Goal: Task Accomplishment & Management: Manage account settings

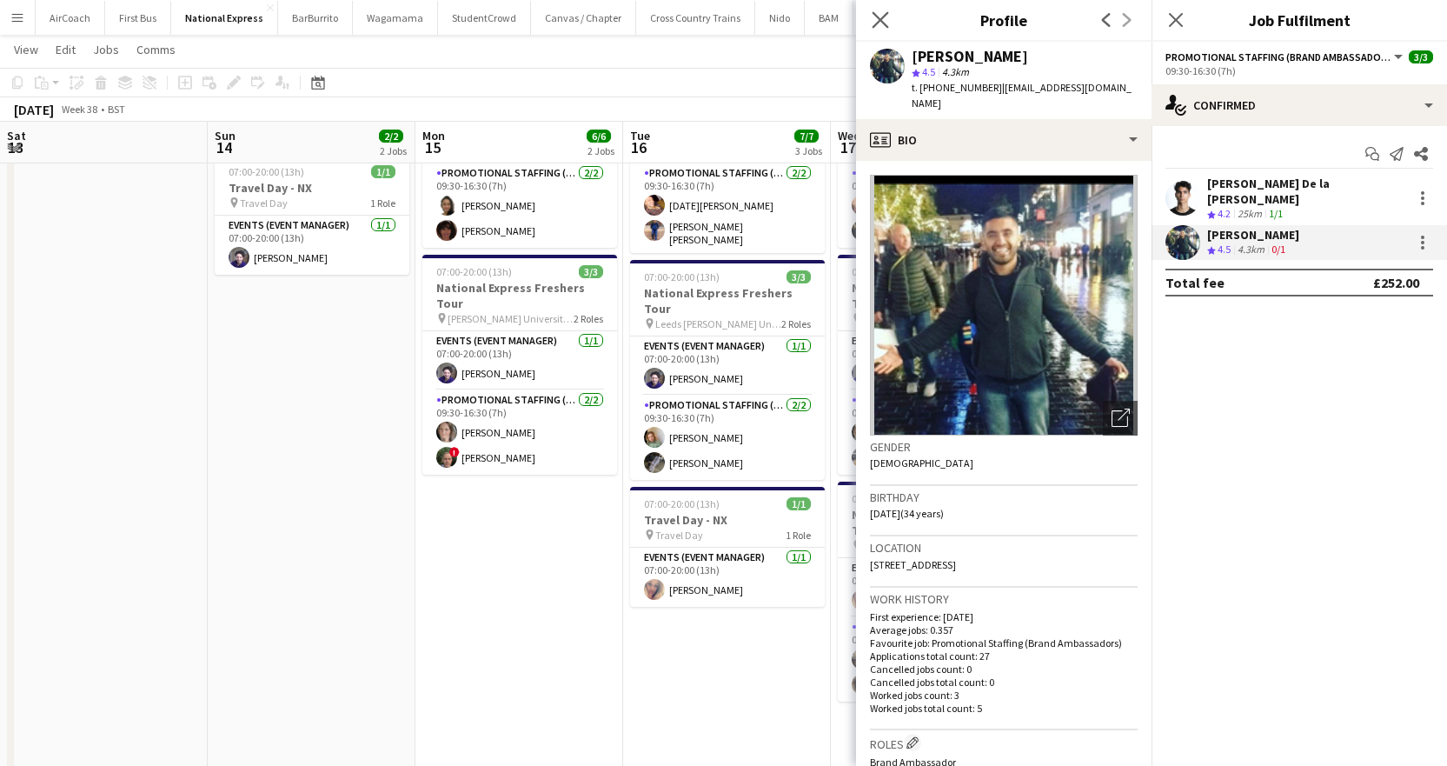
scroll to position [0, 596]
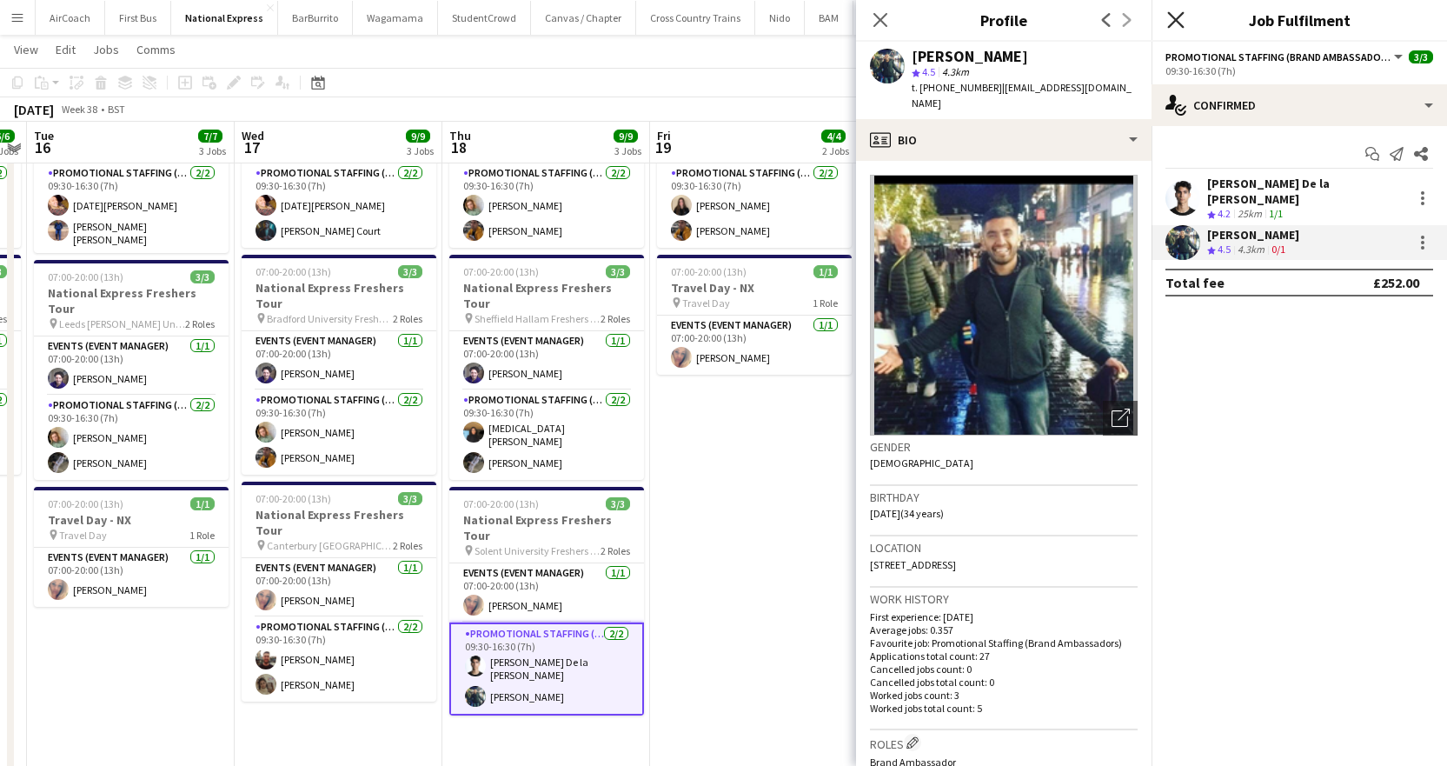
click at [1176, 20] on icon at bounding box center [1175, 19] width 17 height 17
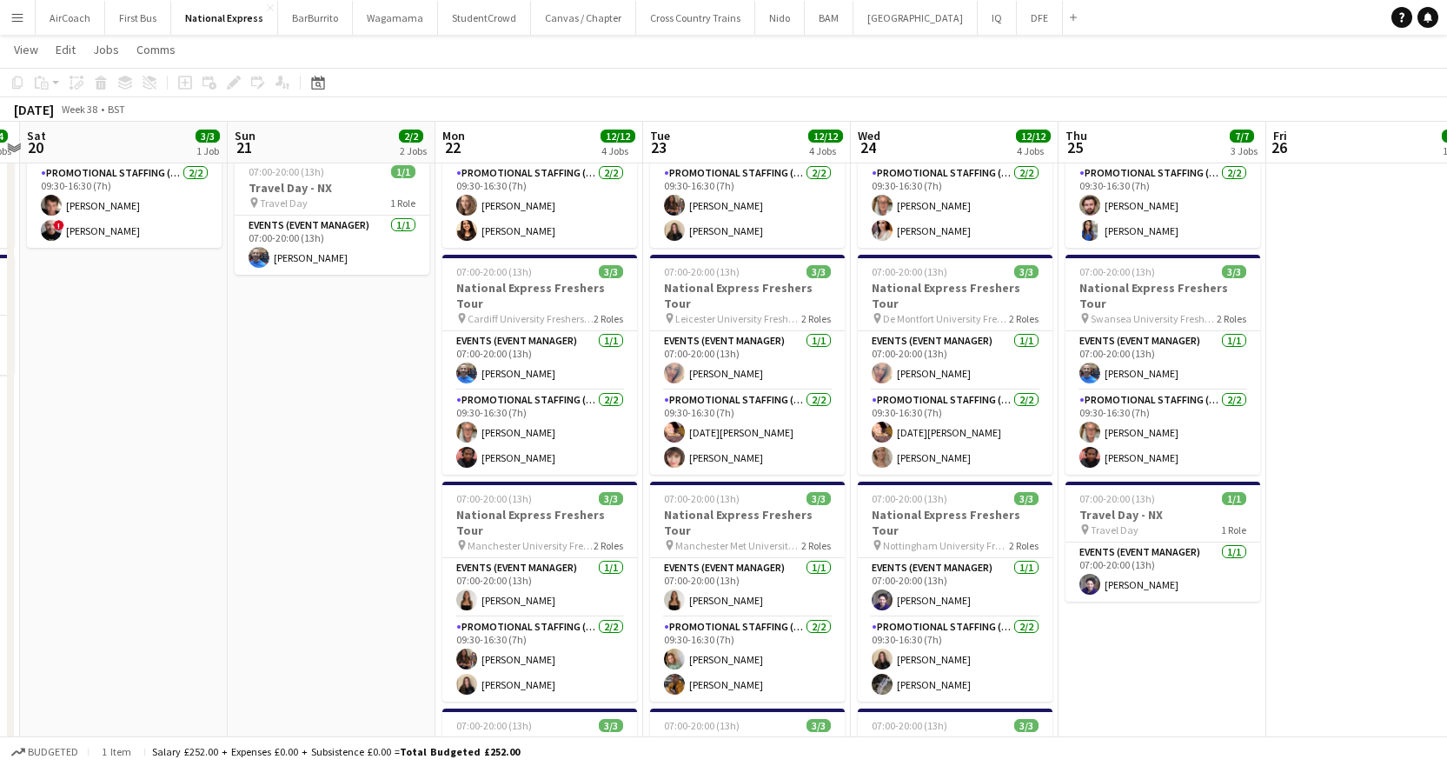
scroll to position [0, 612]
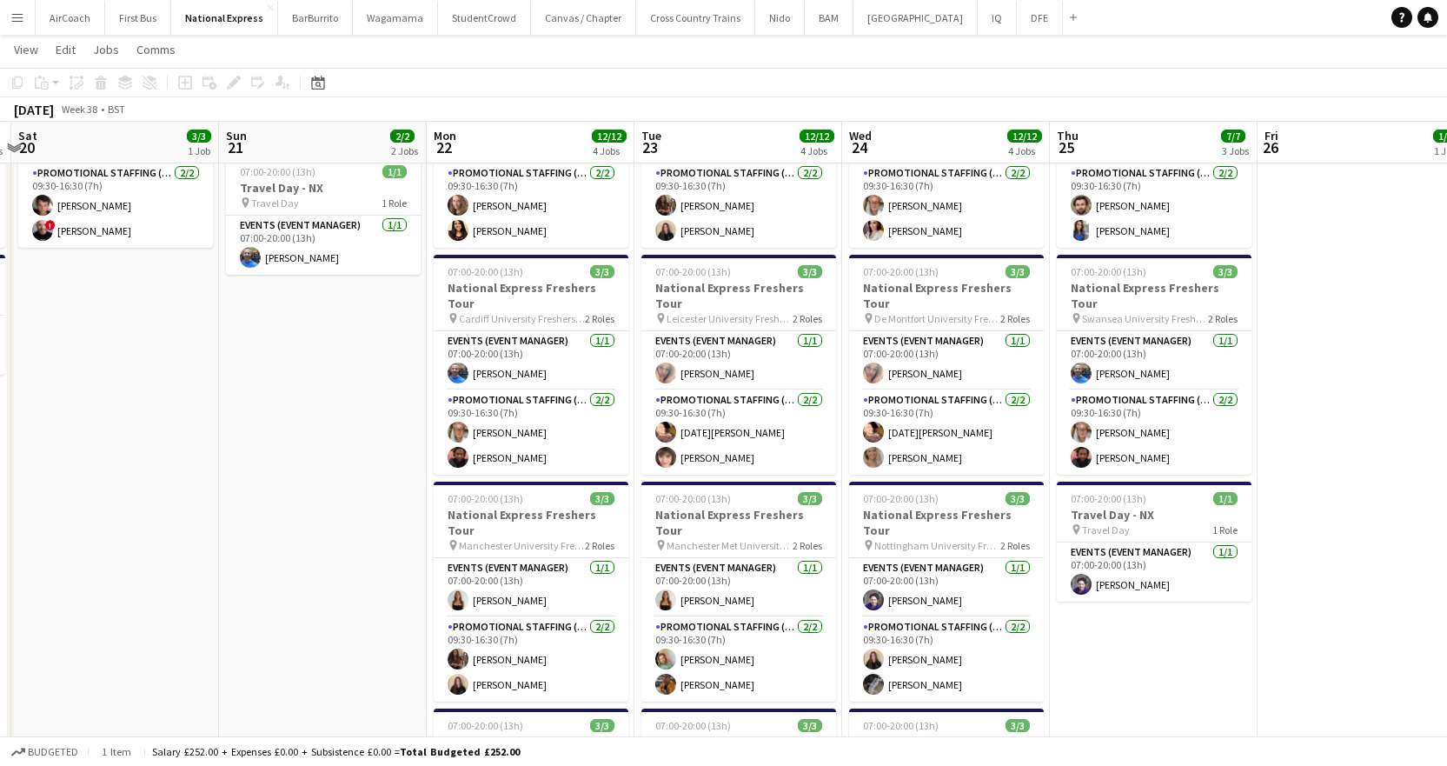
drag, startPoint x: 1143, startPoint y: 181, endPoint x: 296, endPoint y: 268, distance: 850.8
click at [296, 268] on app-calendar-viewport "Wed 17 9/9 3 Jobs Thu 18 9/9 3 Jobs Fri 19 4/4 2 Jobs Sat 20 3/3 1 Job Sun 21 2…" at bounding box center [723, 431] width 1447 height 1074
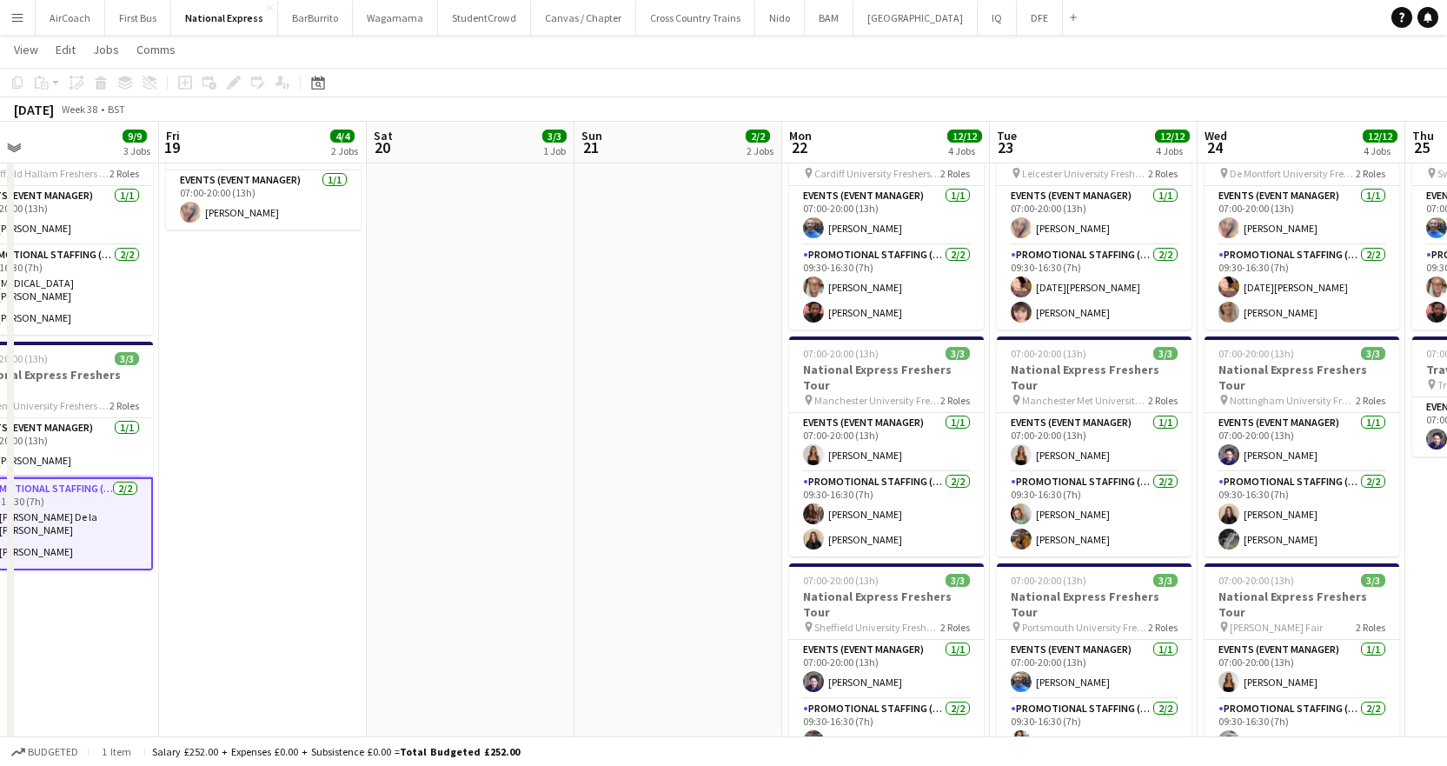
scroll to position [0, 371]
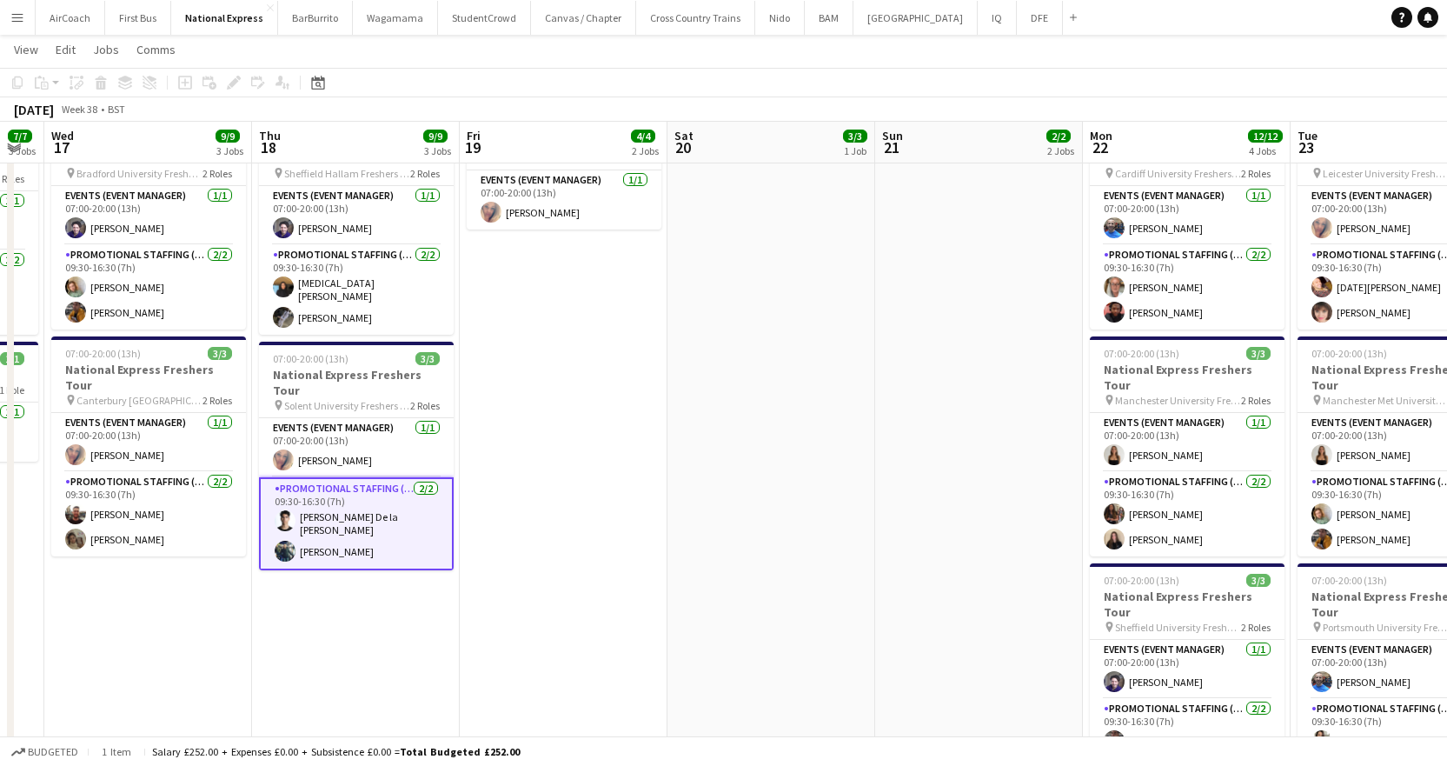
drag, startPoint x: 275, startPoint y: 136, endPoint x: 932, endPoint y: 136, distance: 656.0
click at [932, 136] on app-calendar-viewport "Mon 15 6/6 2 Jobs Tue 16 7/7 3 Jobs Wed 17 9/9 3 Jobs Thu 18 9/9 3 Jobs Fri 19 …" at bounding box center [723, 286] width 1447 height 1074
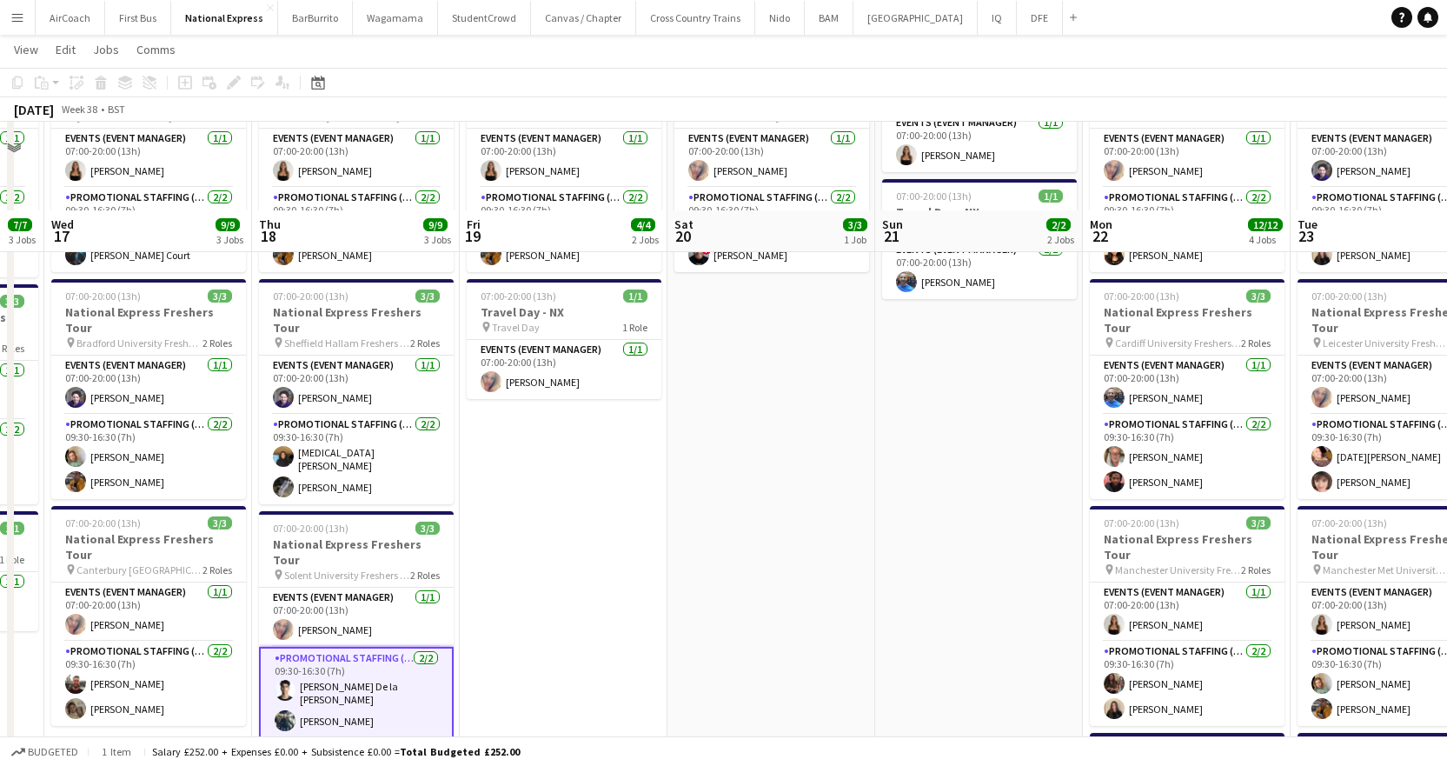
scroll to position [0, 0]
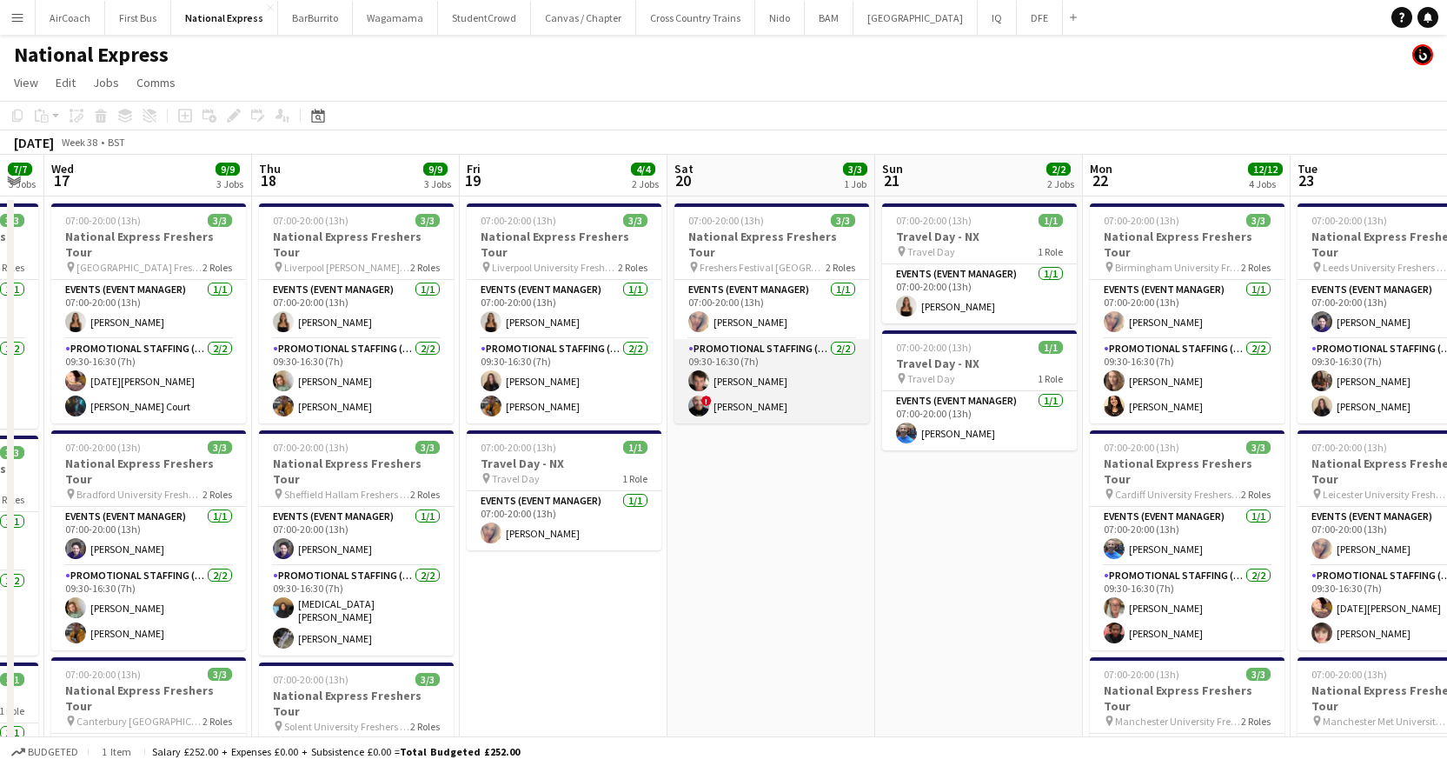
click at [749, 366] on app-card-role "Promotional Staffing (Brand Ambassadors) [DATE] 09:30-16:30 (7h) [PERSON_NAME] …" at bounding box center [771, 381] width 195 height 84
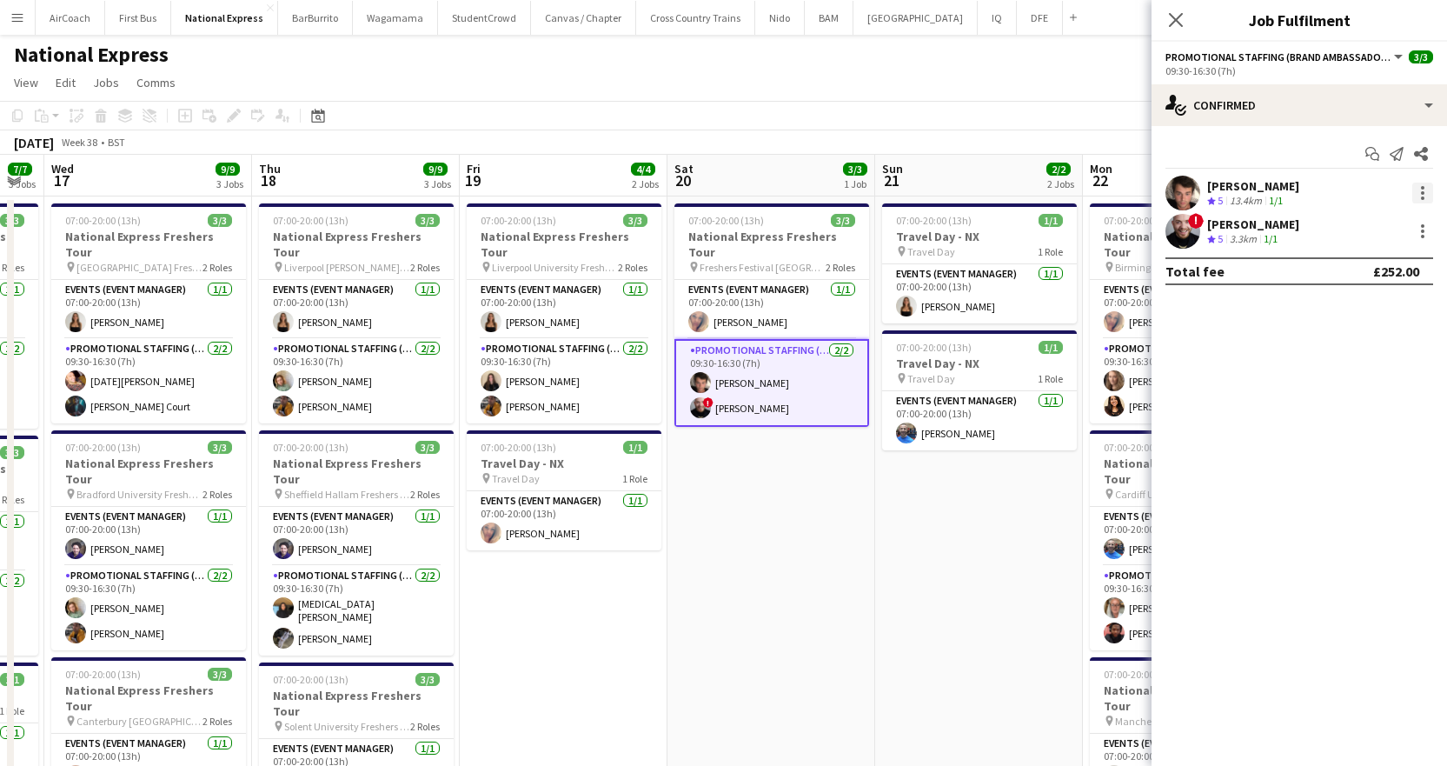
click at [1420, 183] on div at bounding box center [1422, 192] width 21 height 21
click at [1237, 193] on div at bounding box center [723, 383] width 1447 height 766
click at [1226, 61] on span "Promotional Staffing (Brand Ambassadors)" at bounding box center [1278, 56] width 226 height 13
click at [1185, 23] on app-icon "Close pop-in" at bounding box center [1176, 20] width 25 height 25
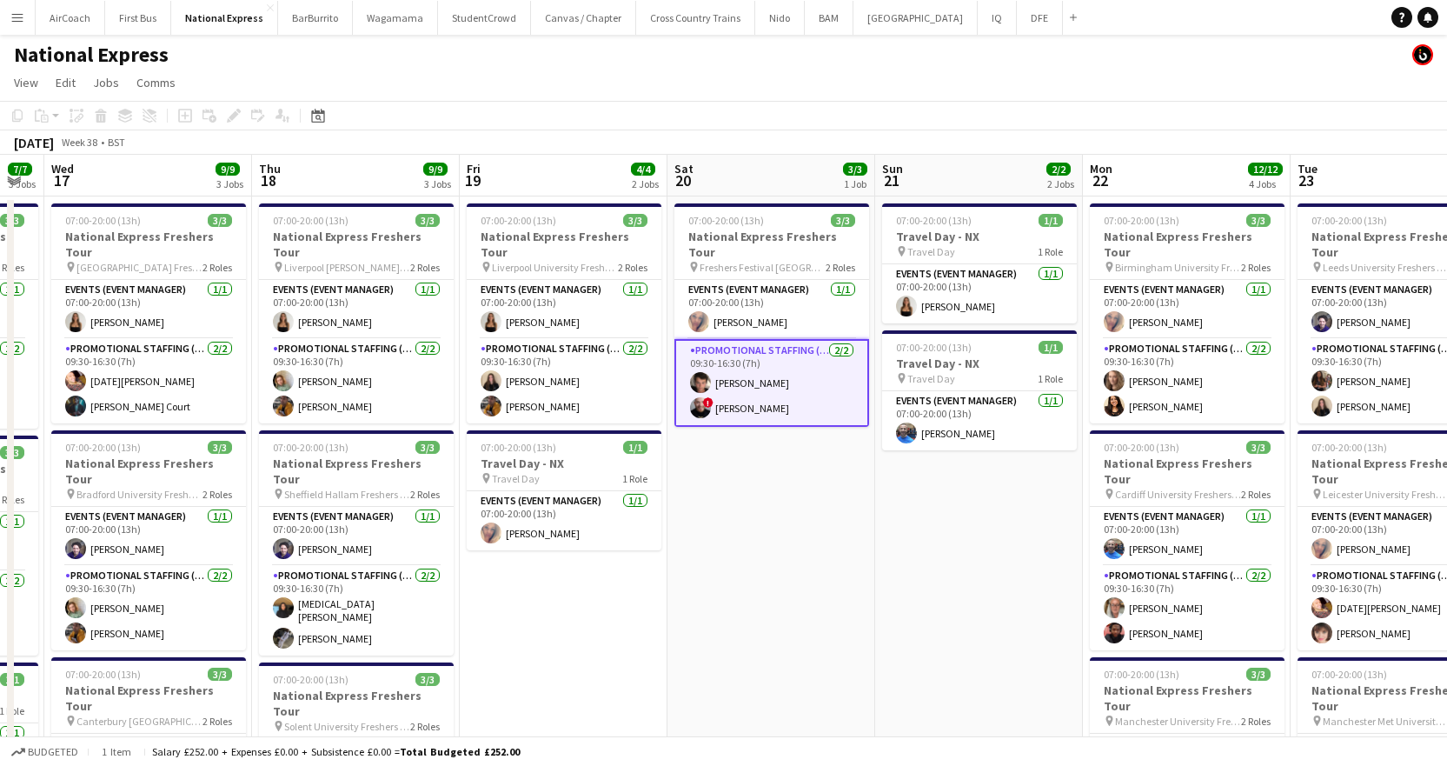
click at [753, 182] on app-board-header-date "Sat 20 3/3 1 Job" at bounding box center [771, 176] width 208 height 42
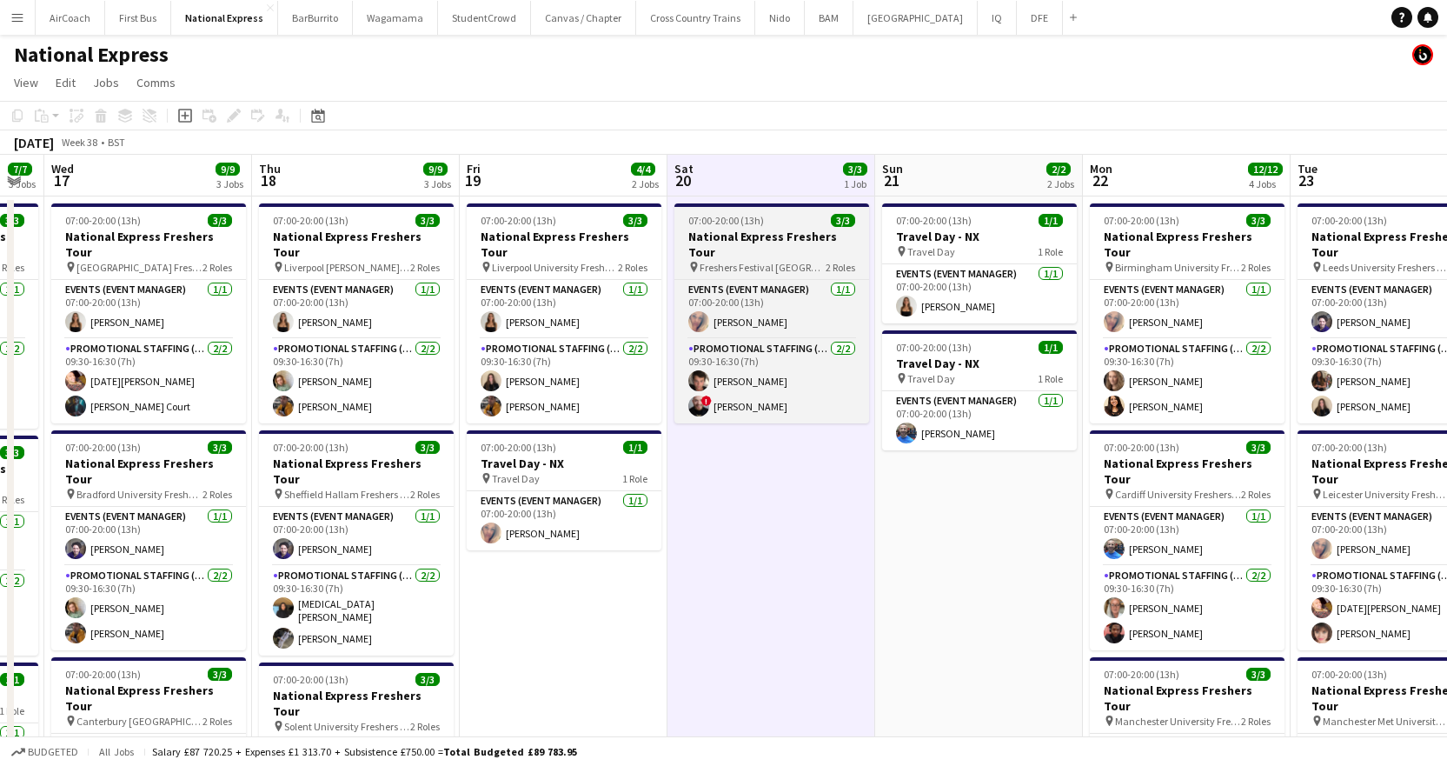
click at [738, 220] on span "07:00-20:00 (13h)" at bounding box center [726, 220] width 76 height 13
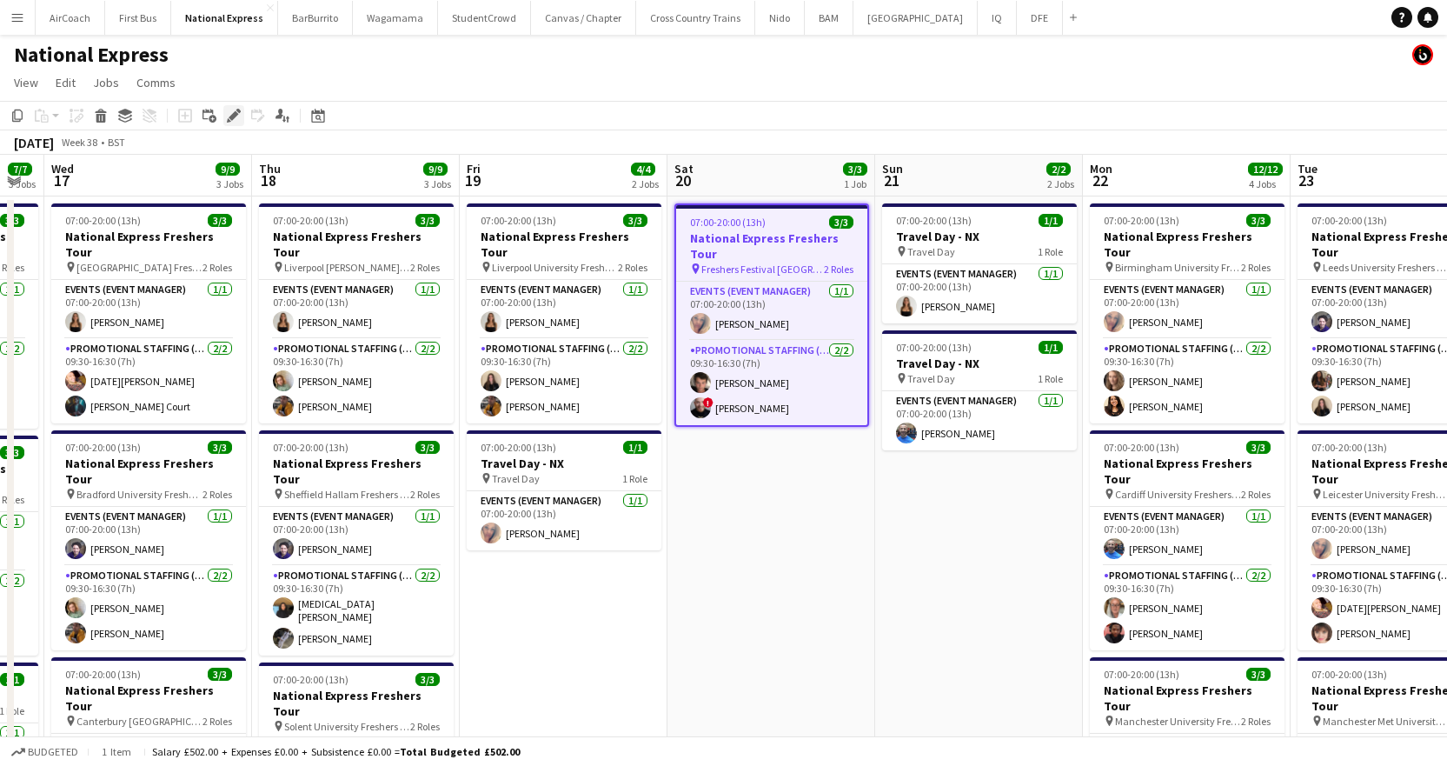
click at [235, 119] on icon "Edit" at bounding box center [234, 116] width 14 height 14
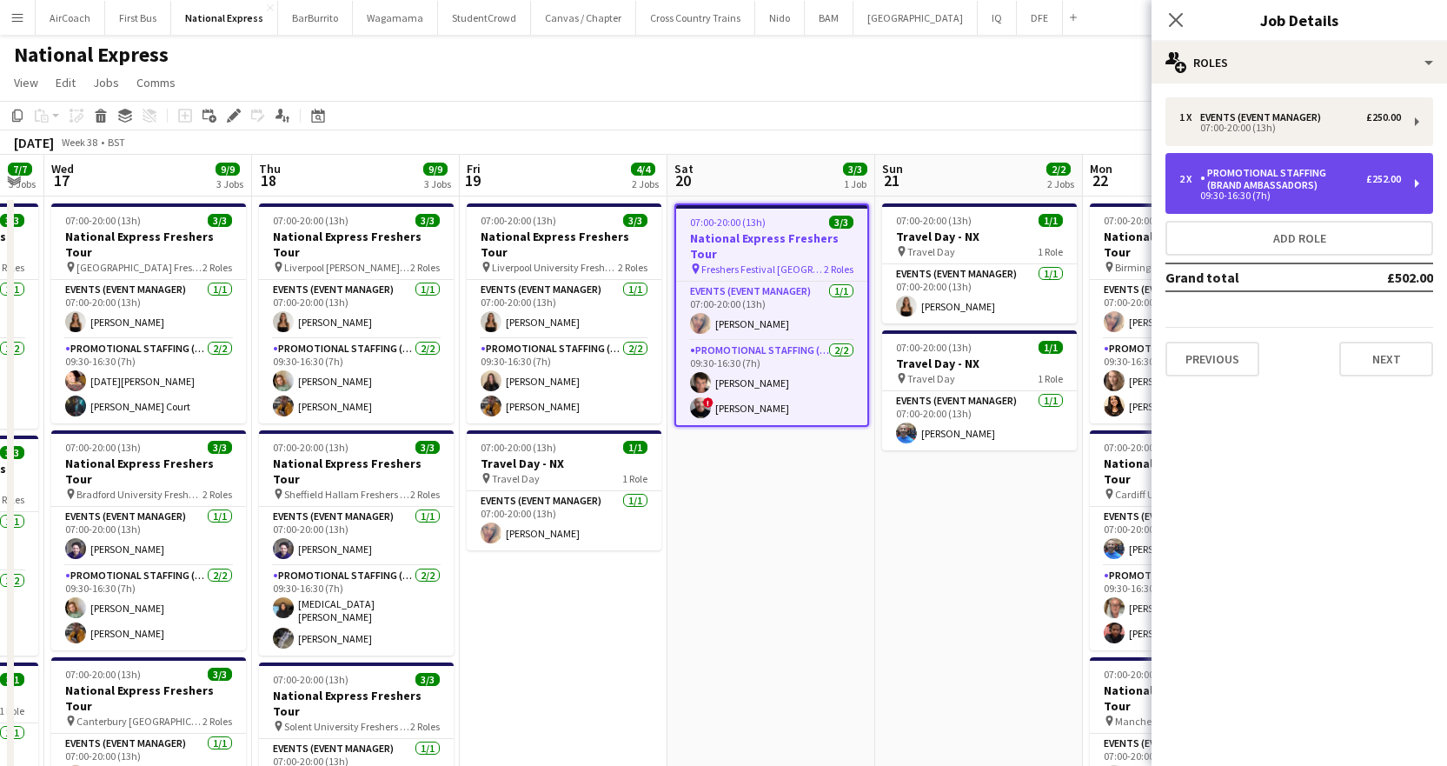
click at [1262, 179] on div "Promotional Staffing (Brand Ambassadors)" at bounding box center [1283, 179] width 166 height 24
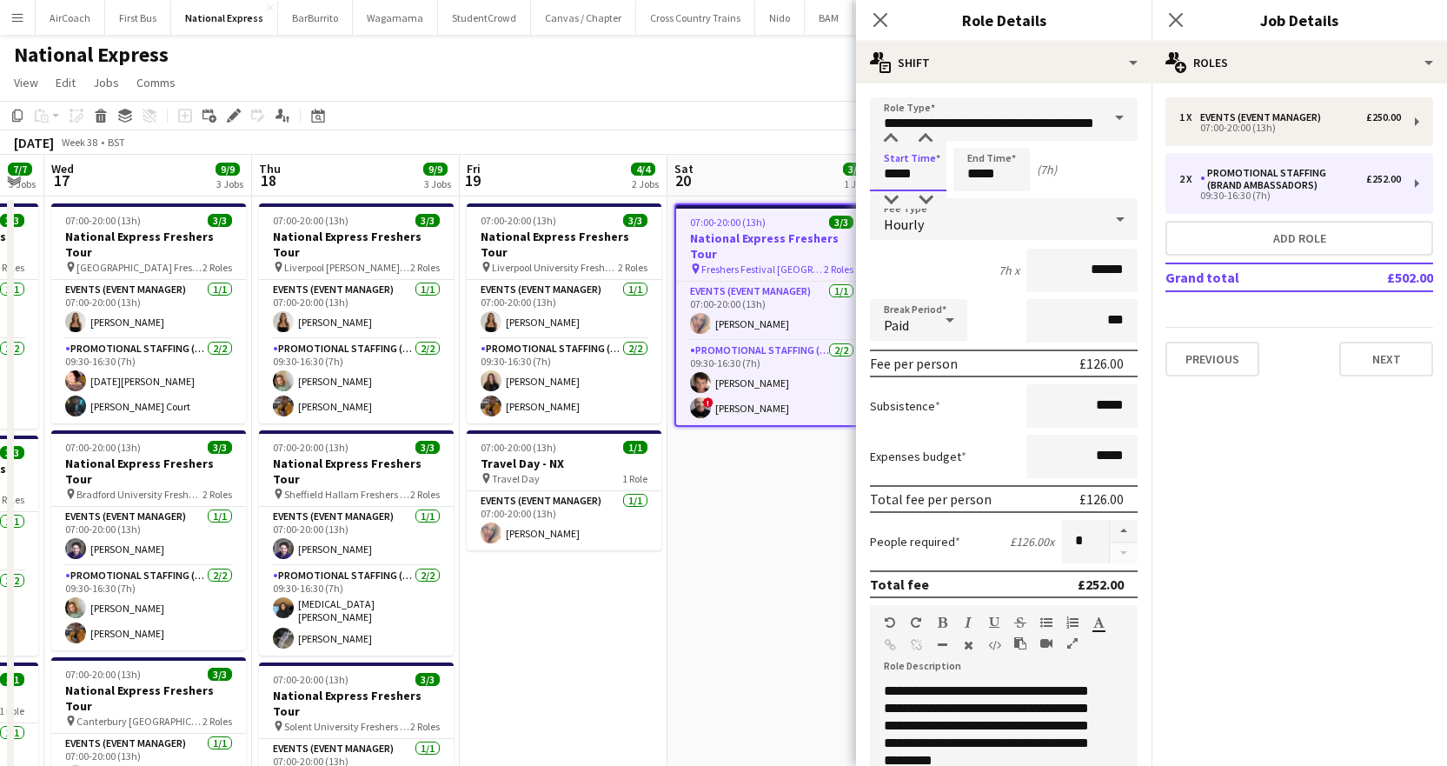
click at [899, 176] on input "*****" at bounding box center [908, 169] width 76 height 43
type input "*****"
click at [885, 133] on div at bounding box center [890, 138] width 35 height 17
click at [978, 159] on input "*****" at bounding box center [991, 169] width 76 height 43
click at [966, 129] on input "**********" at bounding box center [1004, 118] width 268 height 43
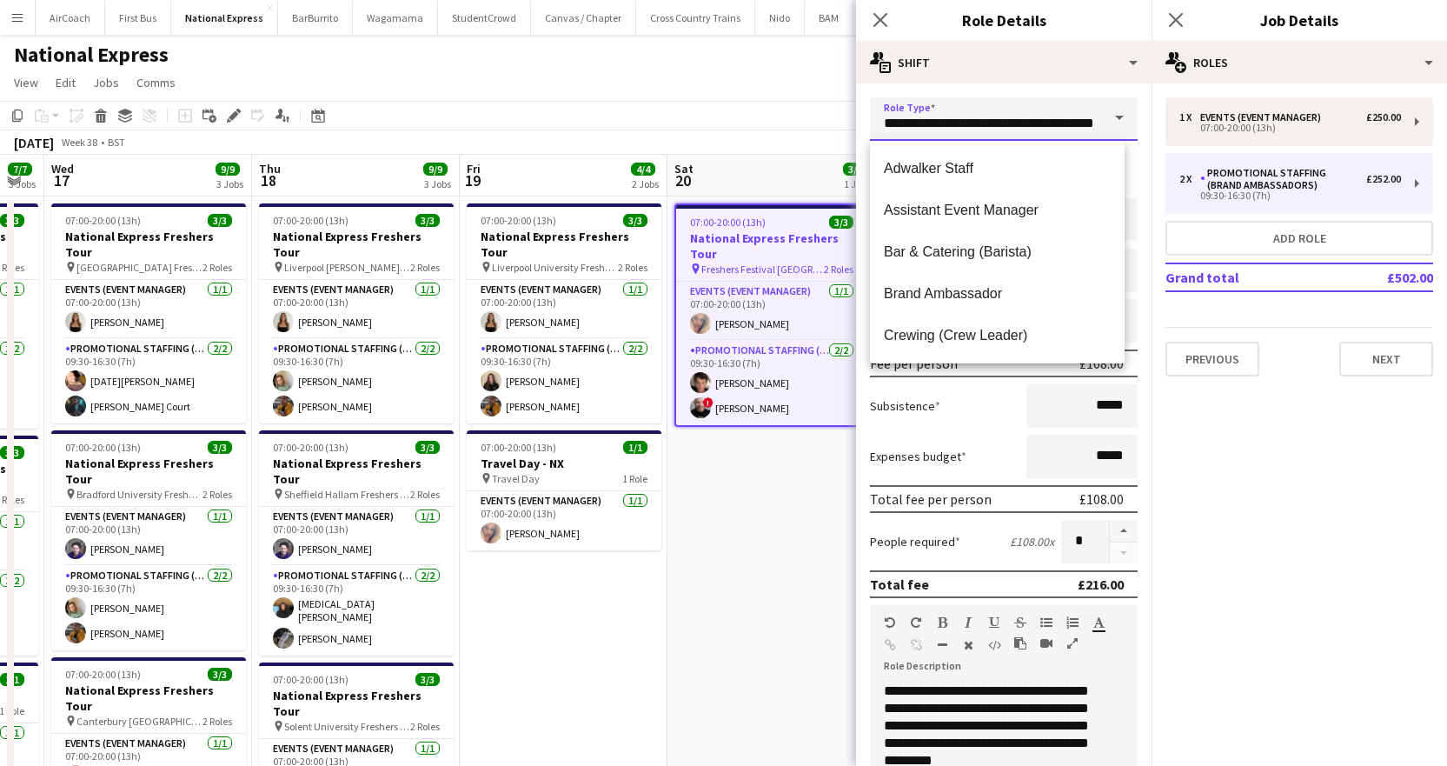
click at [966, 136] on input "**********" at bounding box center [1004, 118] width 268 height 43
click at [1009, 86] on div "**********" at bounding box center [1003, 630] width 295 height 1094
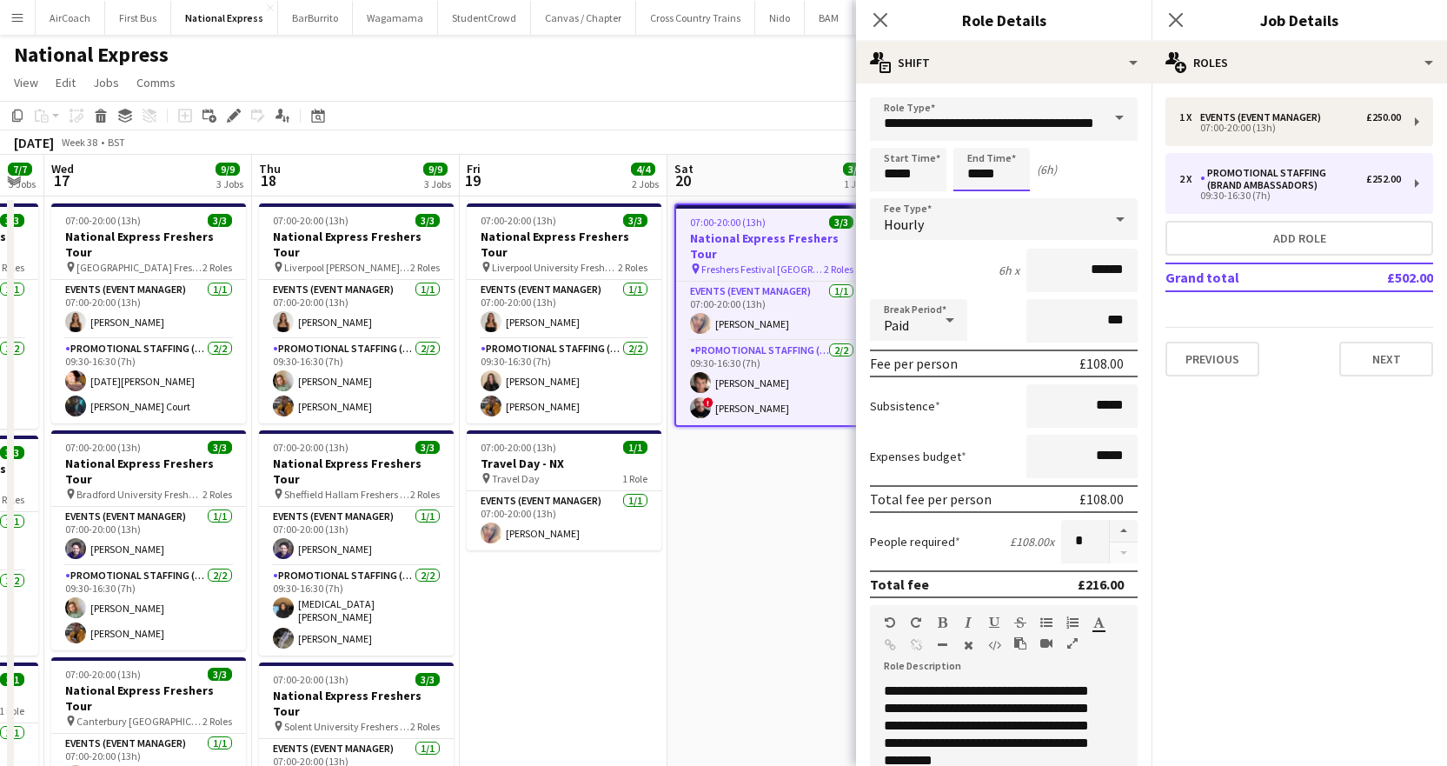
click at [989, 163] on input "*****" at bounding box center [991, 169] width 76 height 43
type input "*****"
click at [975, 134] on div at bounding box center [974, 138] width 35 height 17
click at [1100, 171] on div "Start Time ***** End Time ***** (7h)" at bounding box center [1004, 169] width 268 height 43
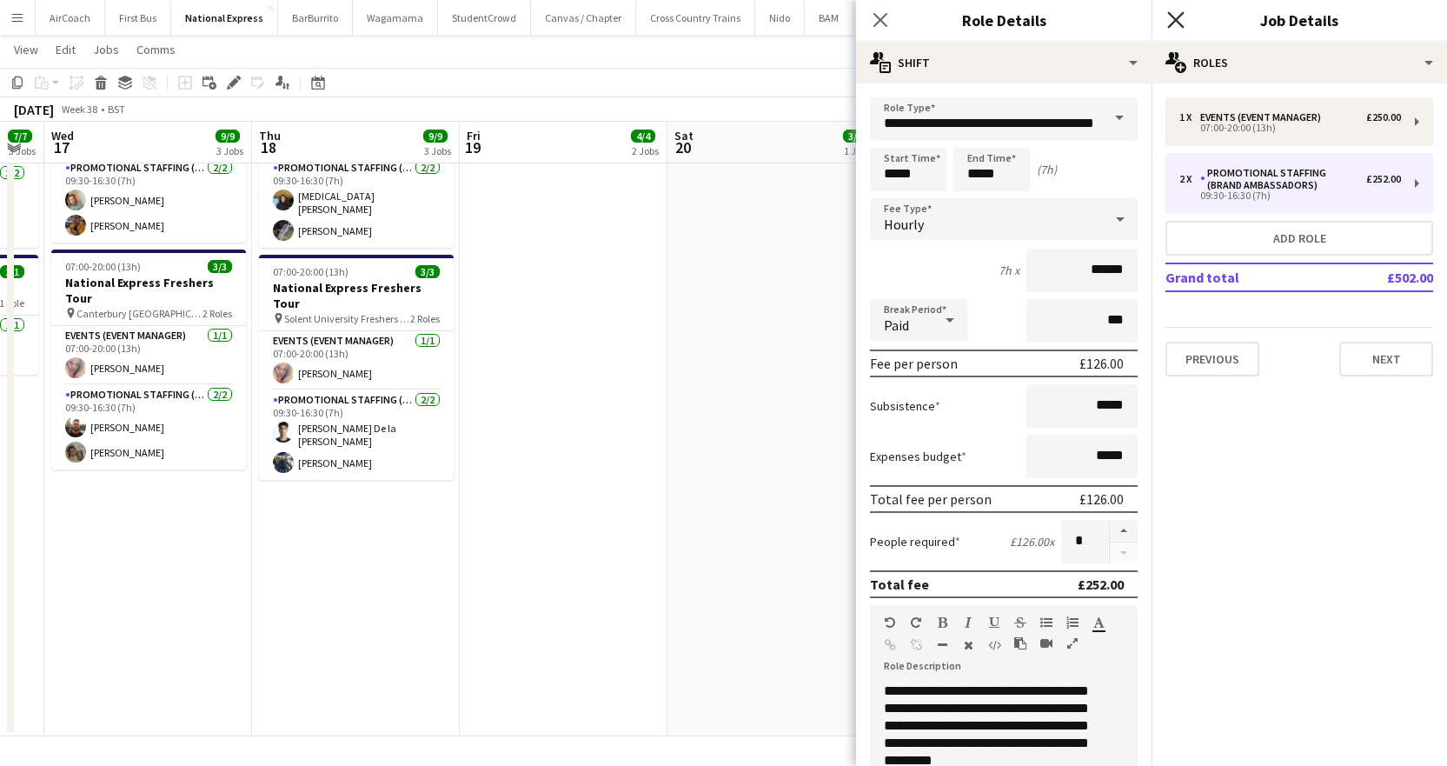
click at [1175, 16] on icon "Close pop-in" at bounding box center [1175, 19] width 17 height 17
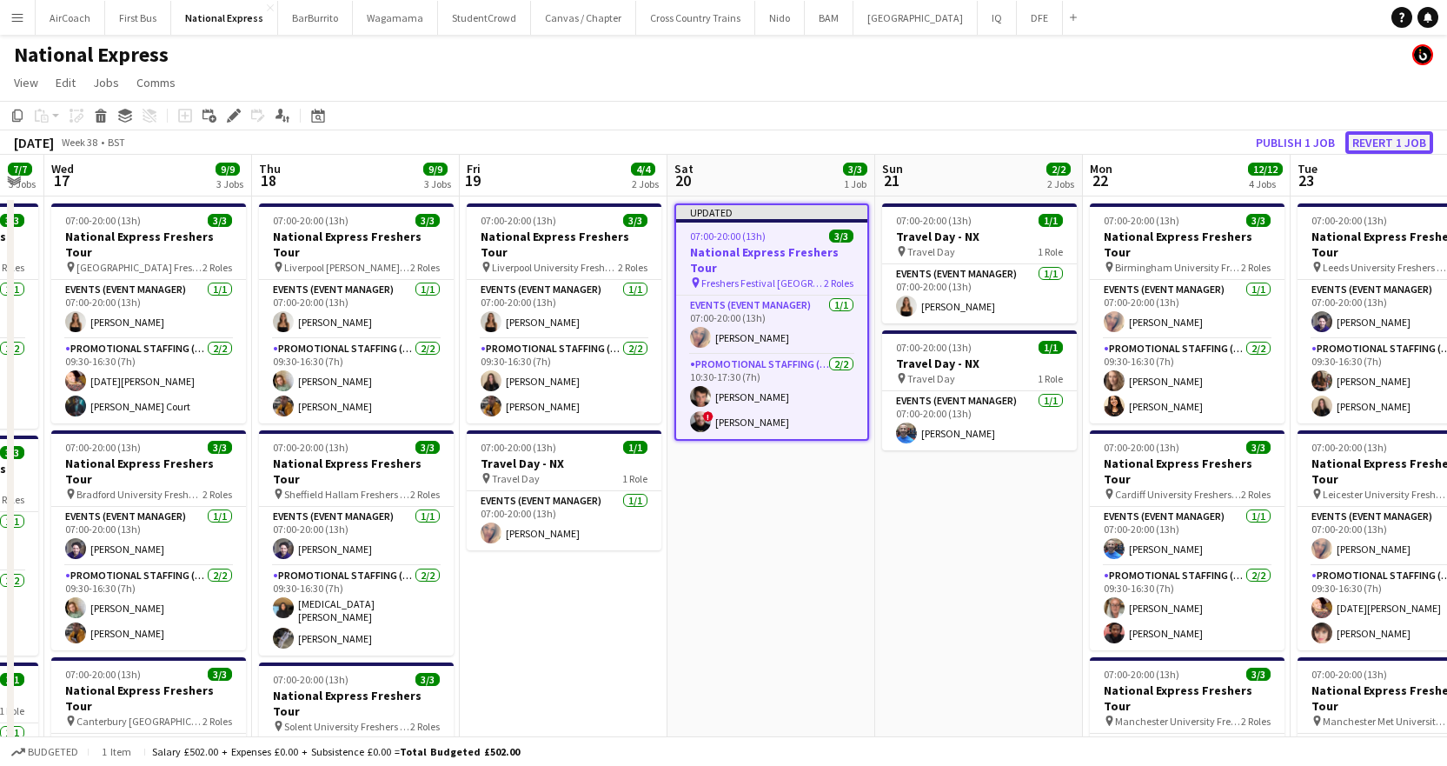
click at [1402, 143] on button "Revert 1 job" at bounding box center [1389, 142] width 88 height 23
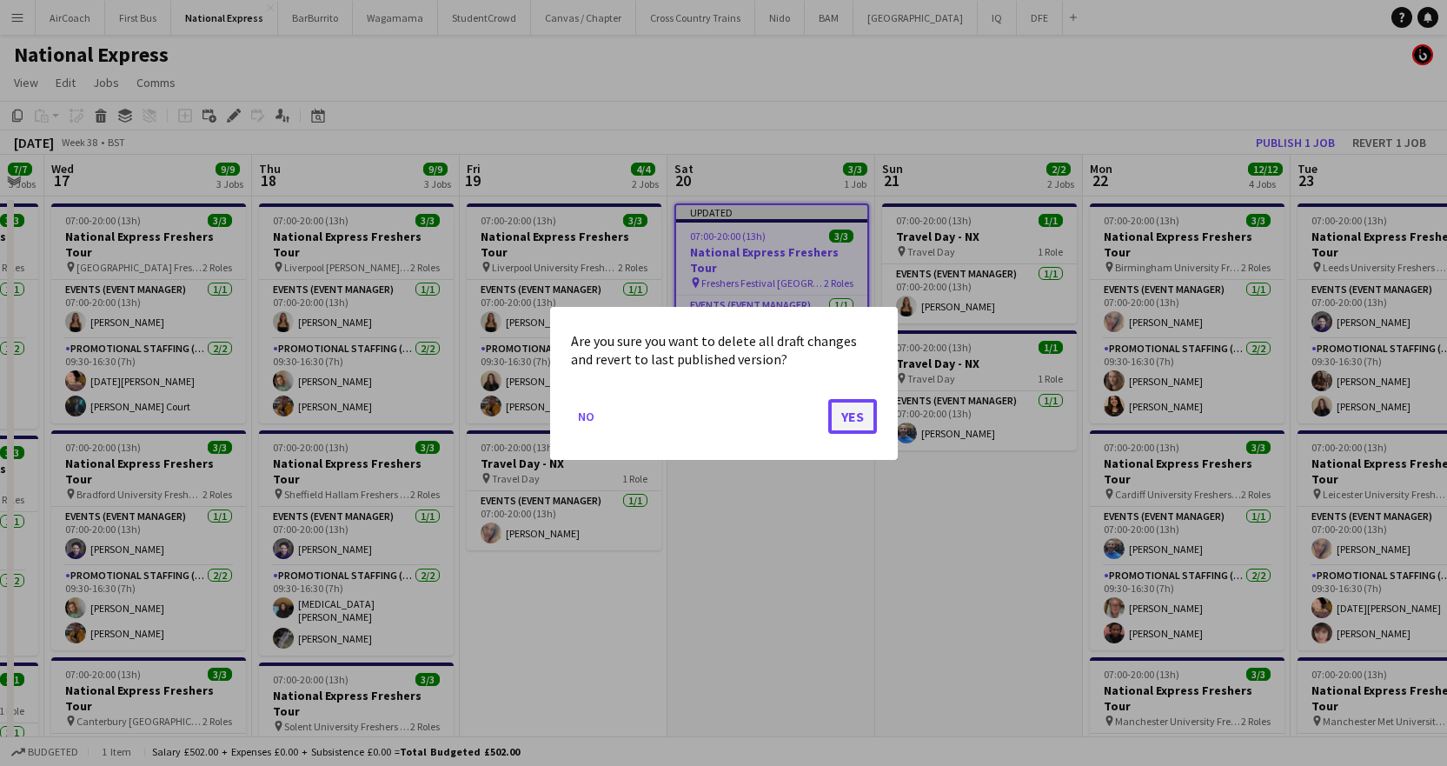
click at [831, 413] on button "Yes" at bounding box center [852, 415] width 49 height 35
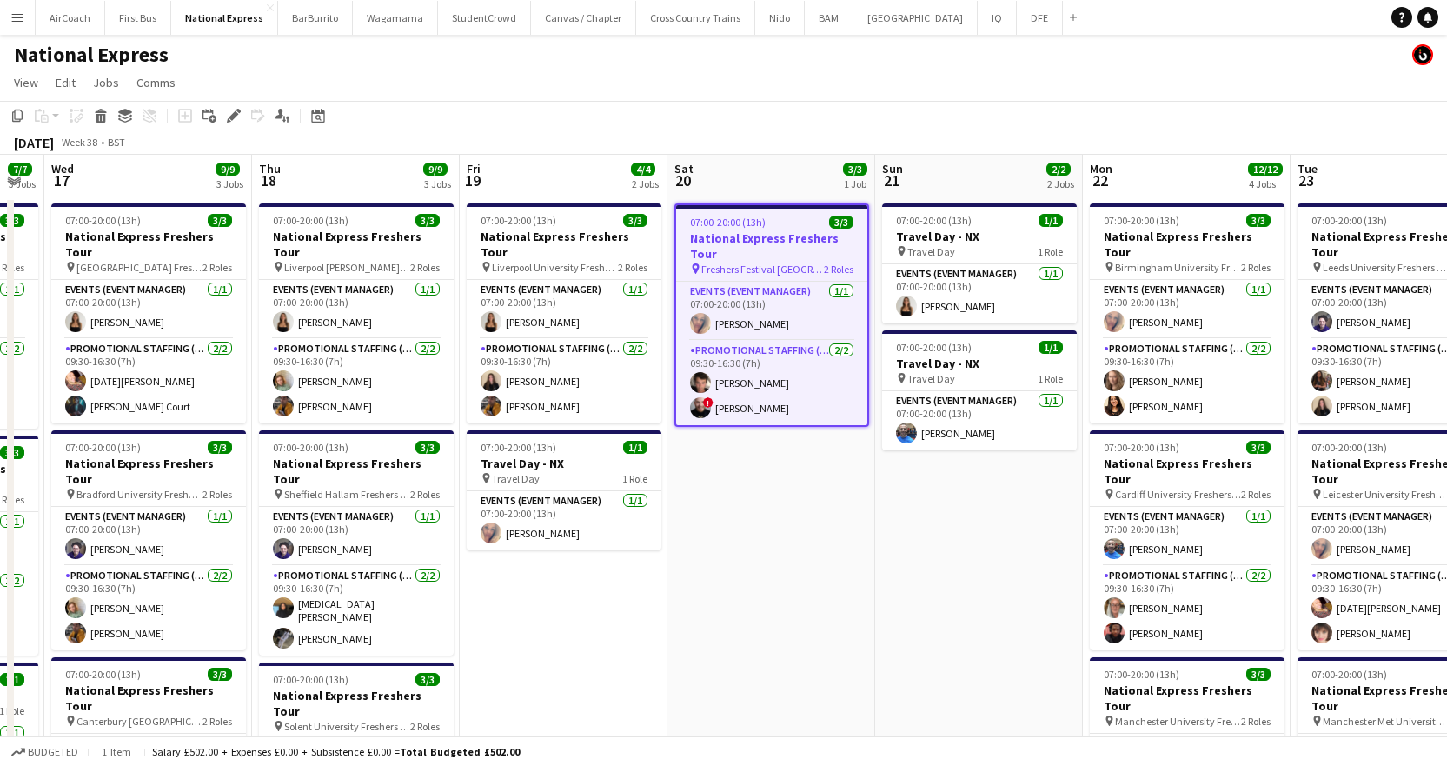
click at [744, 249] on h3 "National Express Freshers Tour" at bounding box center [771, 245] width 191 height 31
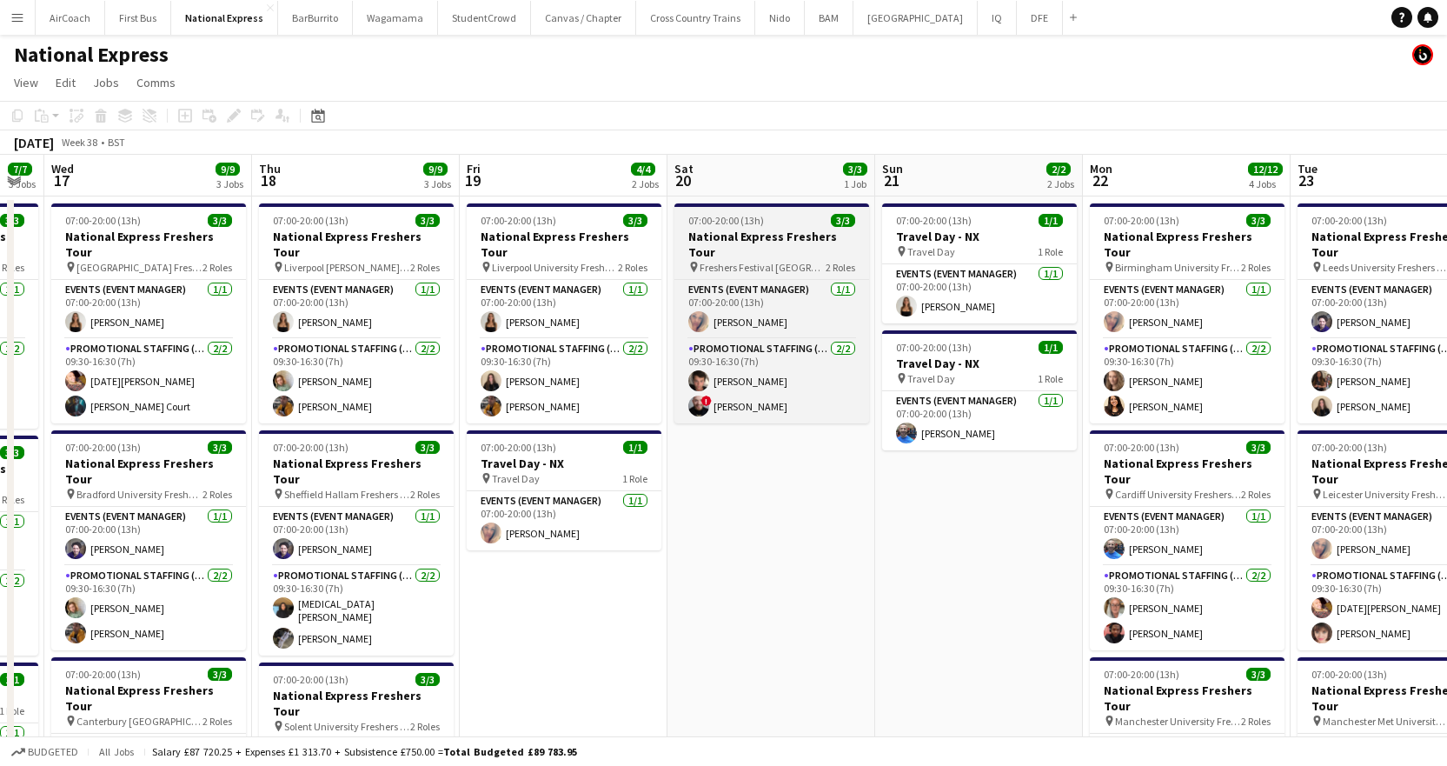
click at [744, 261] on span "Freshers Festival [GEOGRAPHIC_DATA]" at bounding box center [762, 267] width 126 height 13
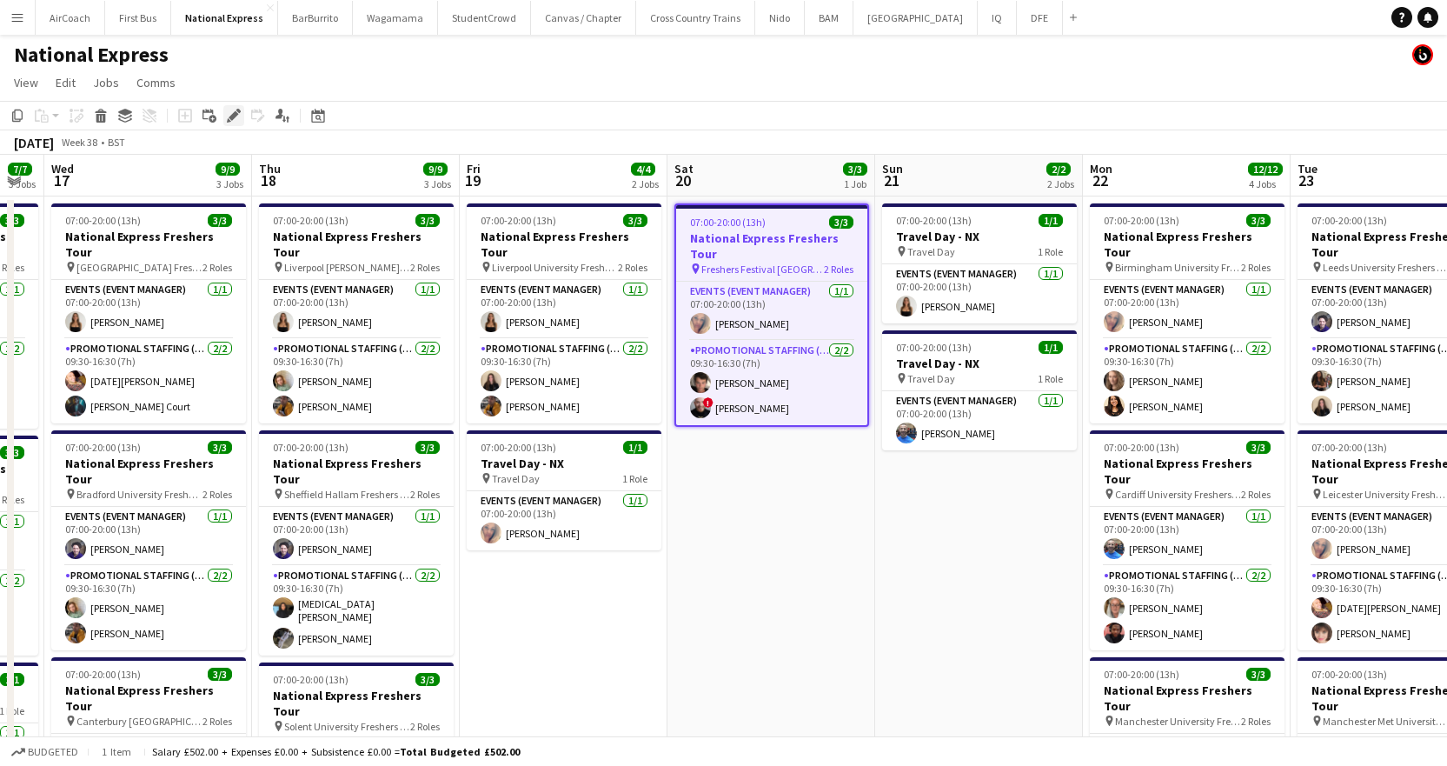
click at [233, 120] on icon "Edit" at bounding box center [234, 116] width 14 height 14
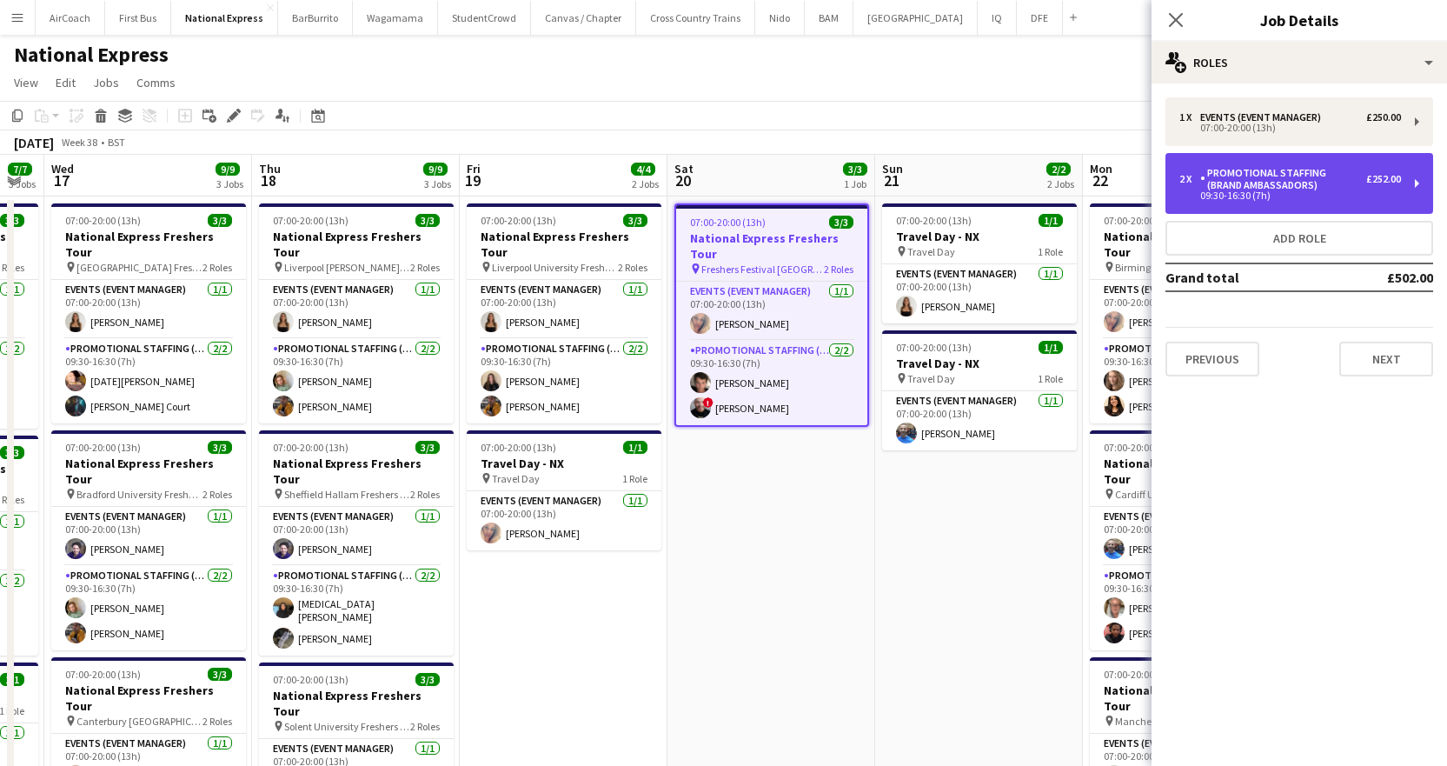
click at [1322, 169] on div "Promotional Staffing (Brand Ambassadors)" at bounding box center [1283, 179] width 166 height 24
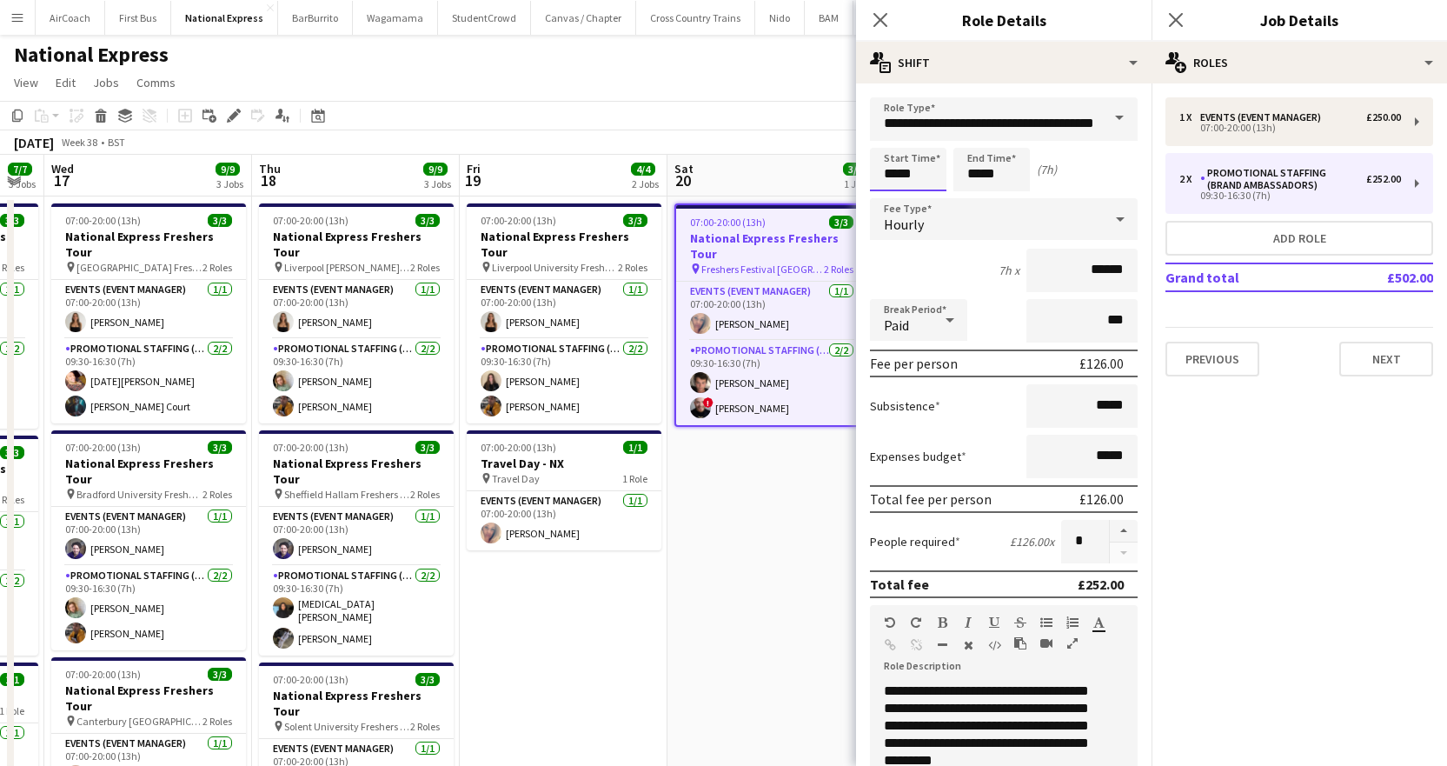
click at [915, 166] on input "*****" at bounding box center [908, 169] width 76 height 43
click at [892, 142] on div at bounding box center [890, 138] width 35 height 17
click at [895, 209] on div "Hourly" at bounding box center [986, 219] width 233 height 42
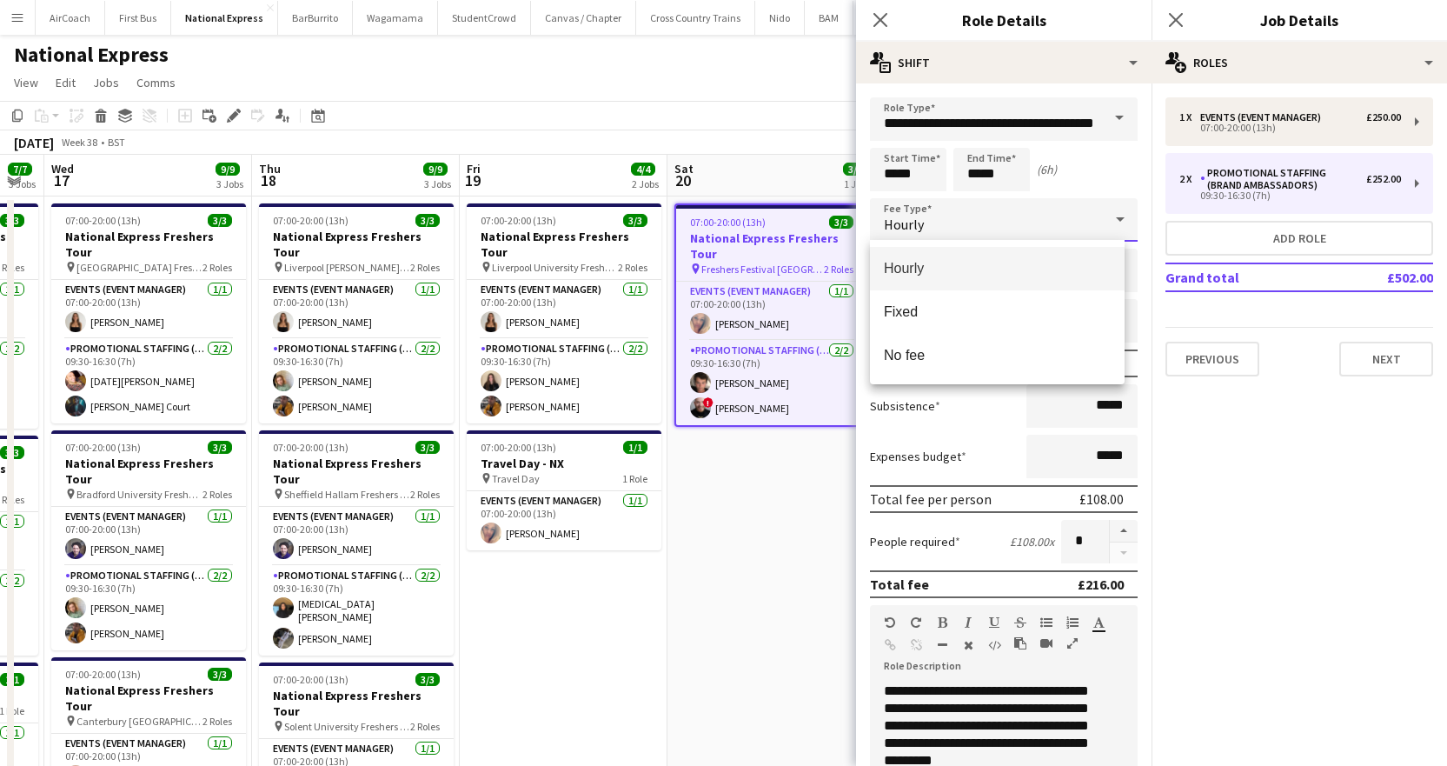
click at [892, 182] on div at bounding box center [723, 383] width 1447 height 766
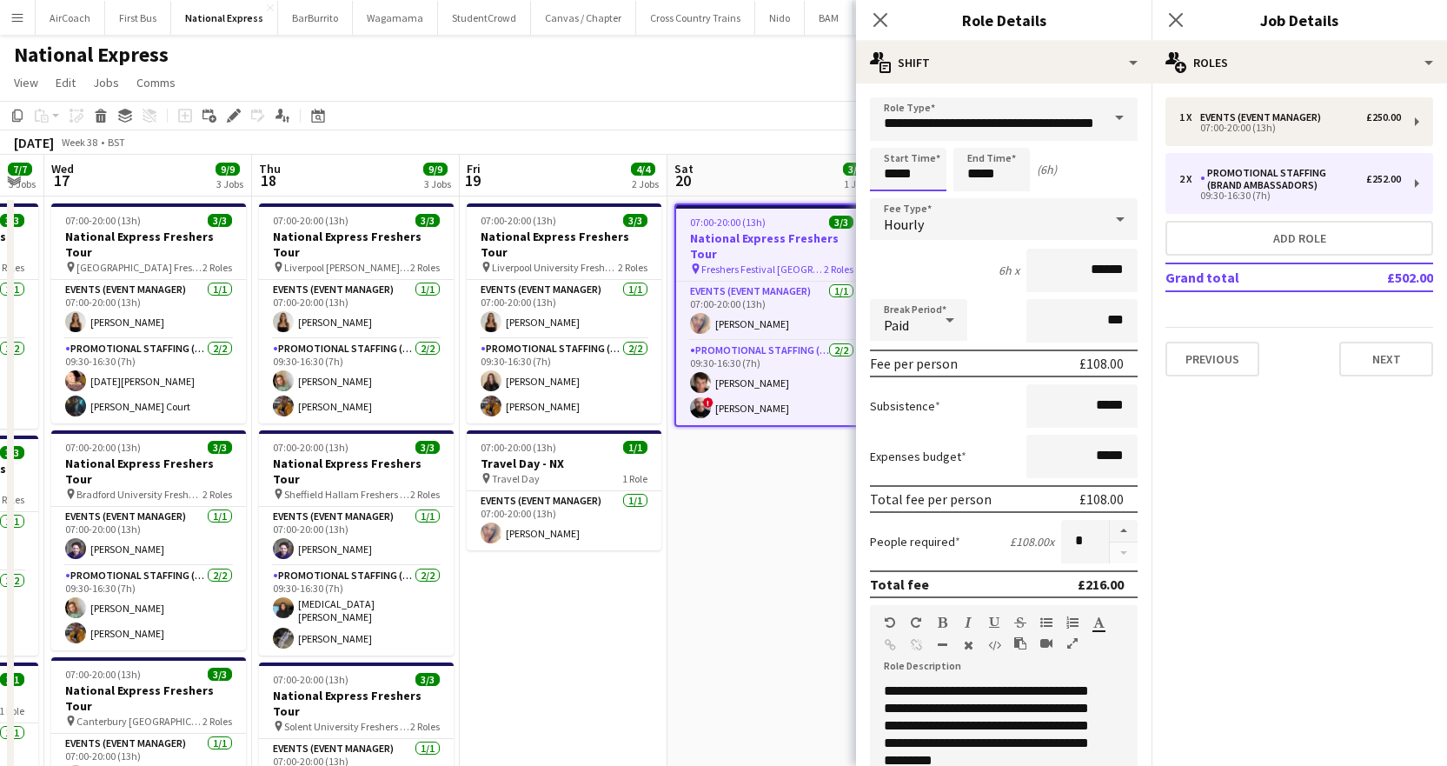
click at [891, 187] on input "*****" at bounding box center [908, 169] width 76 height 43
click at [893, 200] on div at bounding box center [890, 199] width 35 height 17
type input "*****"
click at [887, 147] on div at bounding box center [890, 138] width 35 height 17
click at [972, 170] on input "*****" at bounding box center [991, 169] width 76 height 43
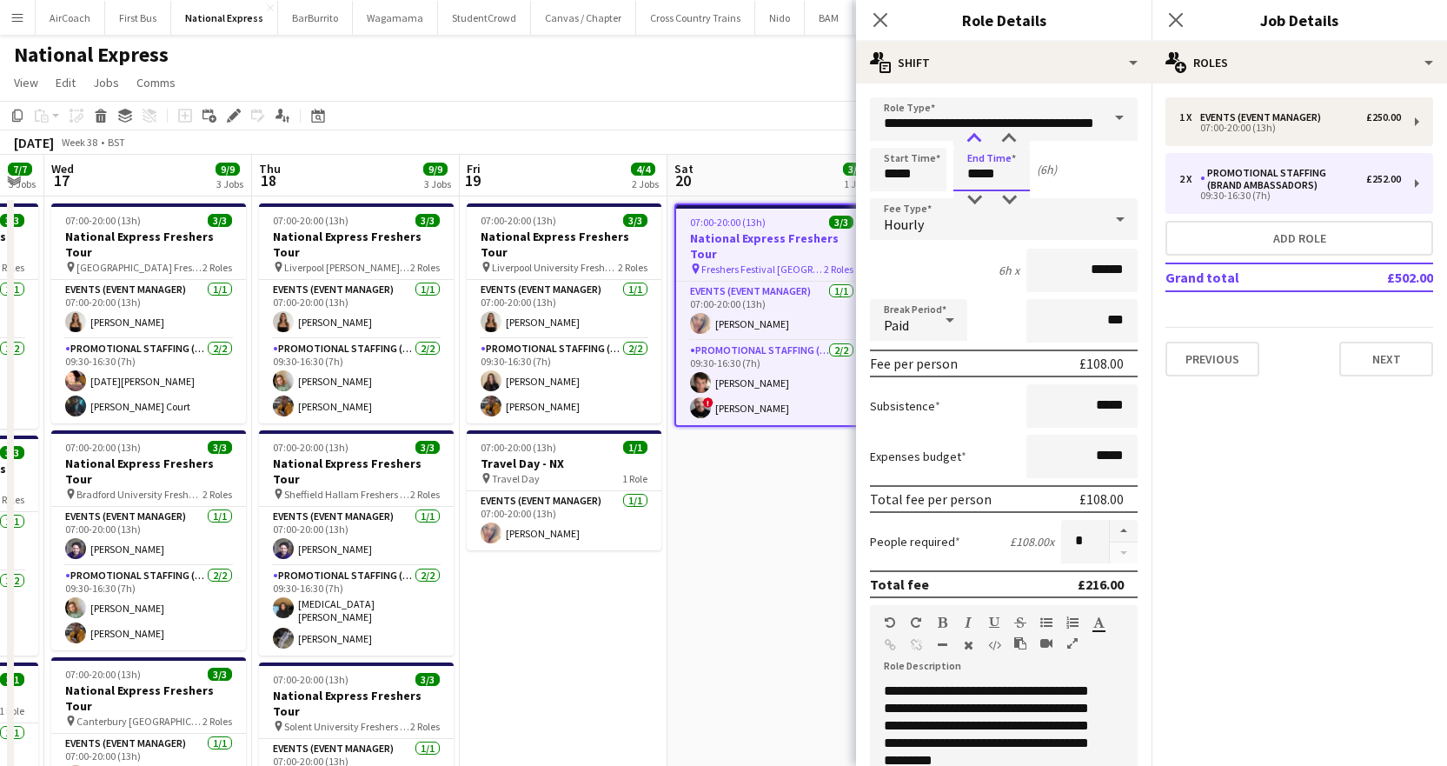
type input "*****"
click at [968, 136] on div at bounding box center [974, 138] width 35 height 17
click at [752, 536] on app-date-cell "07:00-20:00 (13h) 3/3 National Express Freshers Tour pin Freshers Festival Lond…" at bounding box center [771, 669] width 208 height 947
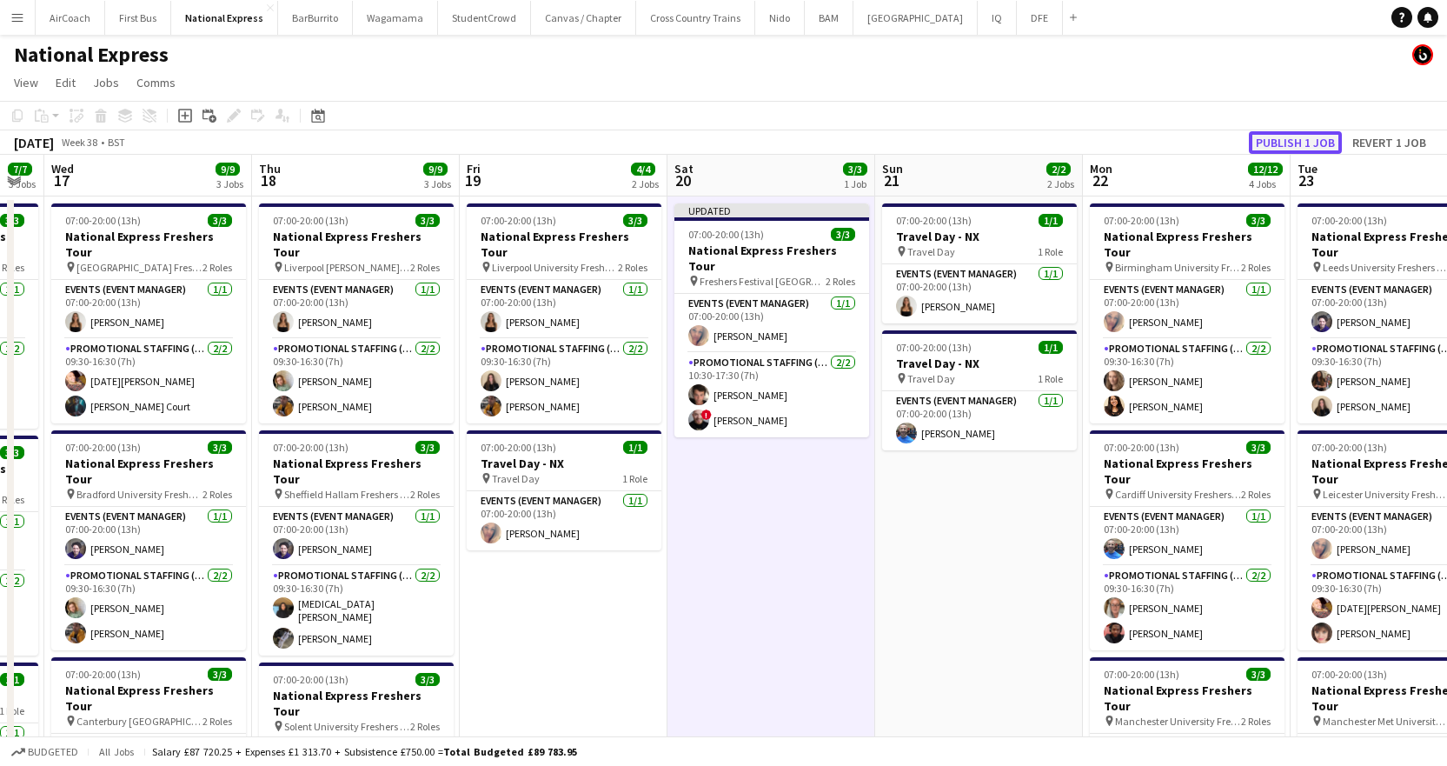
click at [1308, 139] on button "Publish 1 job" at bounding box center [1295, 142] width 93 height 23
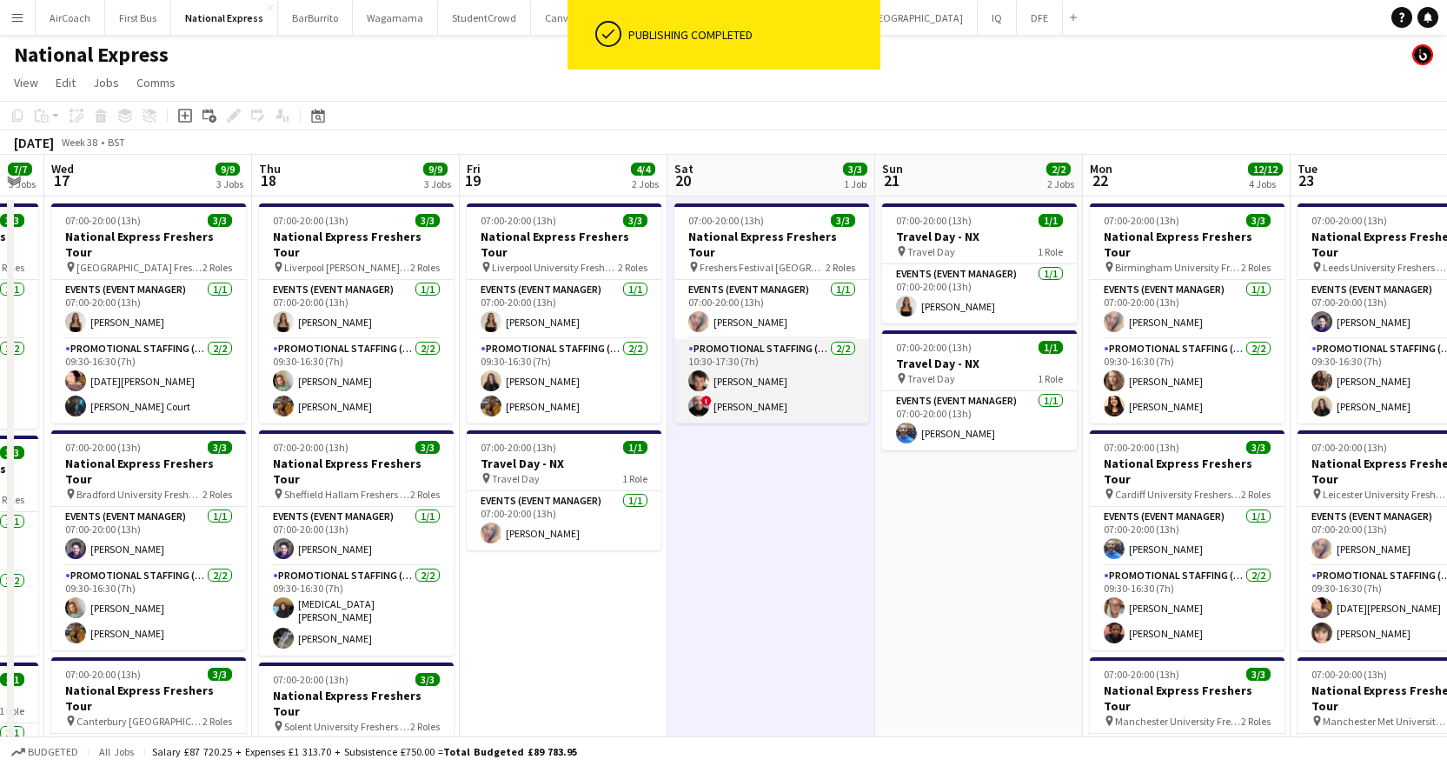
click at [747, 375] on app-card-role "Promotional Staffing (Brand Ambassadors) [DATE] 10:30-17:30 (7h) [PERSON_NAME] …" at bounding box center [771, 381] width 195 height 84
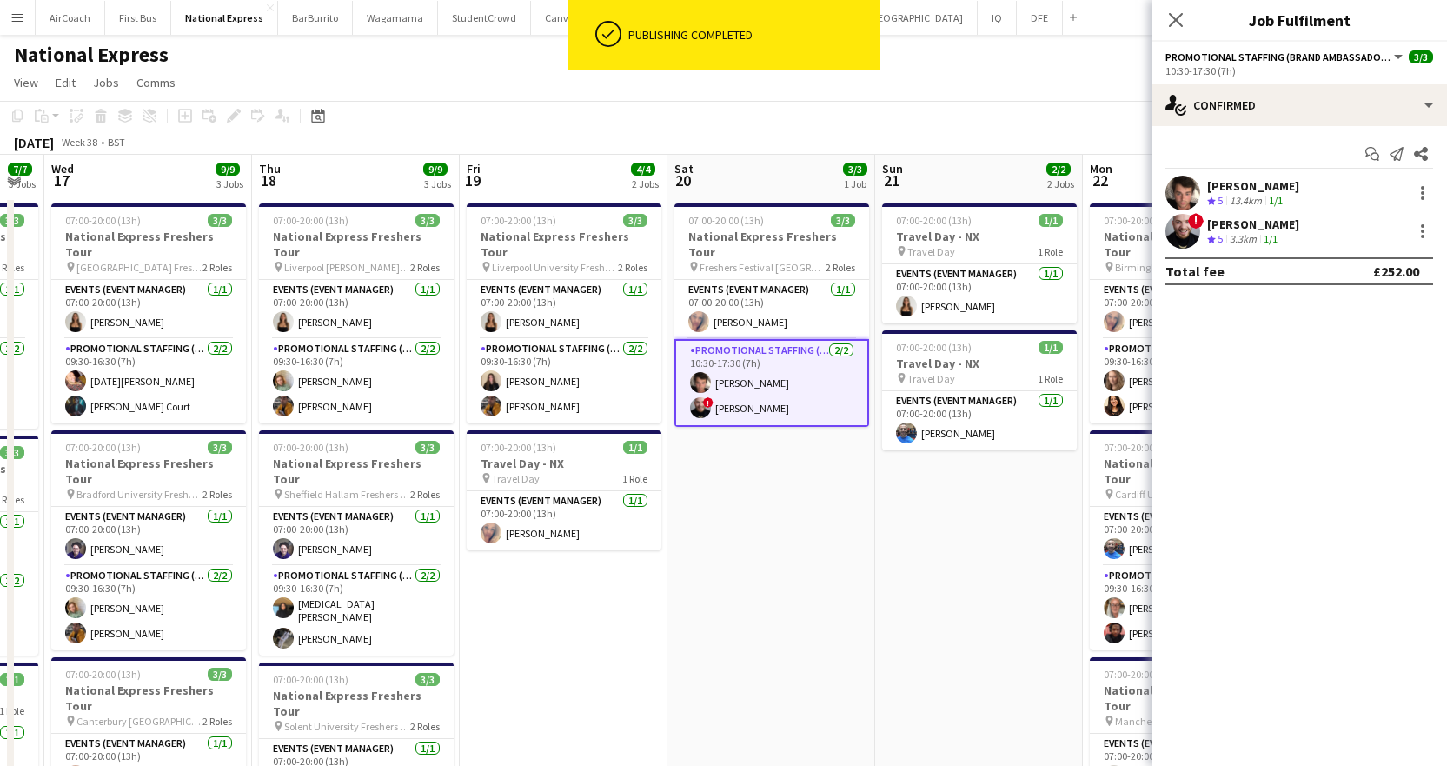
click at [1258, 167] on div "Start chat Send notification Share" at bounding box center [1299, 154] width 268 height 29
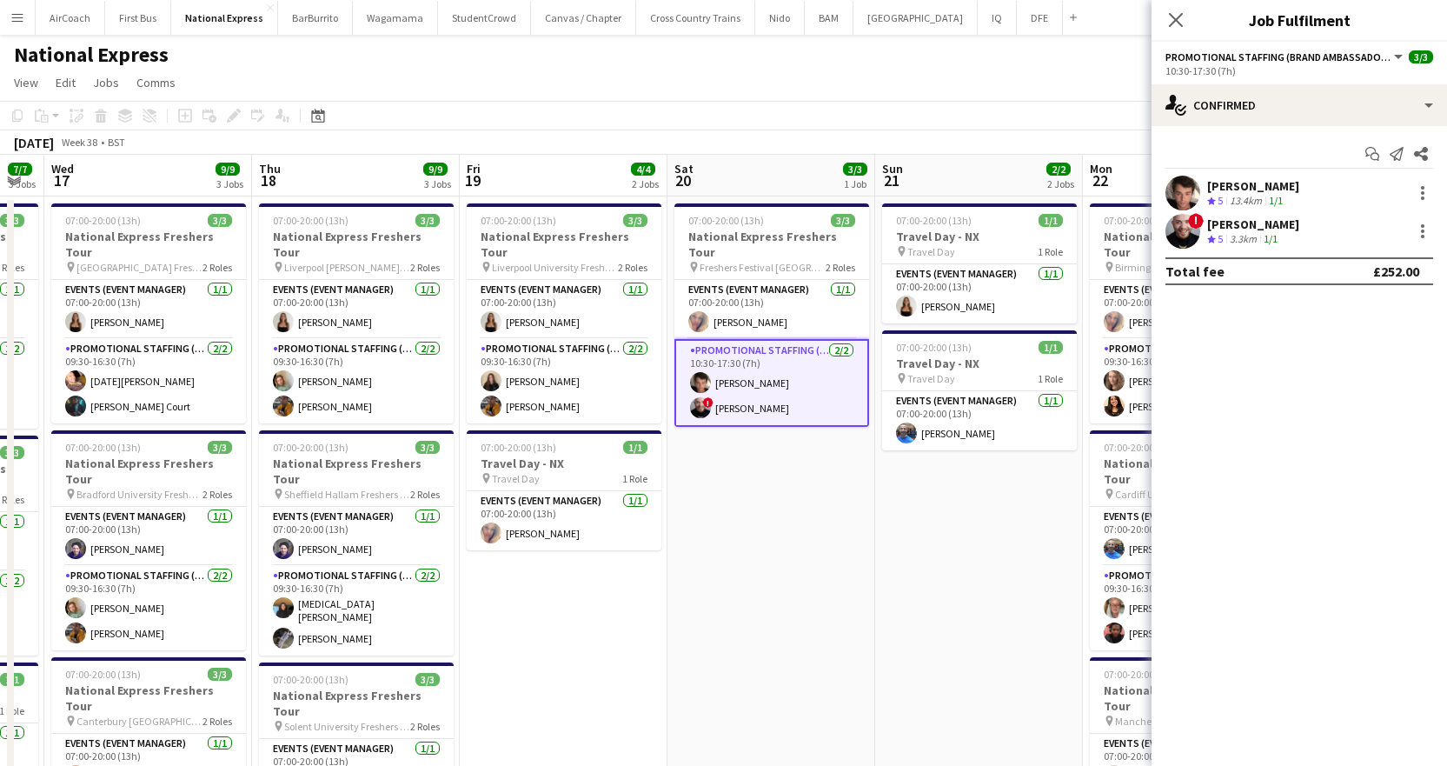
click at [1259, 186] on div "[PERSON_NAME]" at bounding box center [1253, 186] width 92 height 16
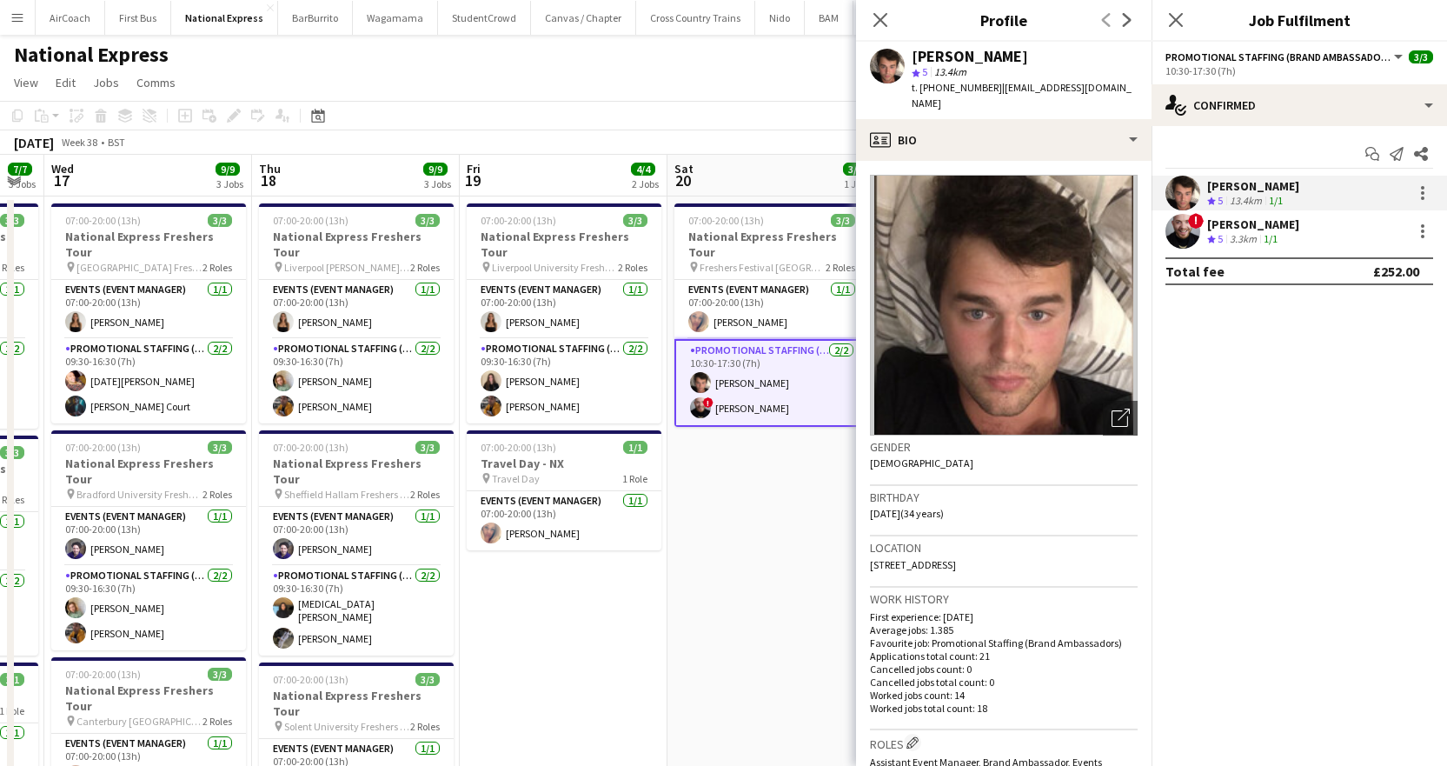
drag, startPoint x: 987, startPoint y: 89, endPoint x: 935, endPoint y: 95, distance: 52.5
click at [935, 95] on div "t. [PHONE_NUMBER] | [EMAIL_ADDRESS][DOMAIN_NAME]" at bounding box center [1025, 95] width 226 height 31
copy span "7890064163"
drag, startPoint x: 995, startPoint y: 87, endPoint x: 1121, endPoint y: 84, distance: 126.0
click at [1121, 84] on span "| [EMAIL_ADDRESS][DOMAIN_NAME]" at bounding box center [1022, 95] width 220 height 29
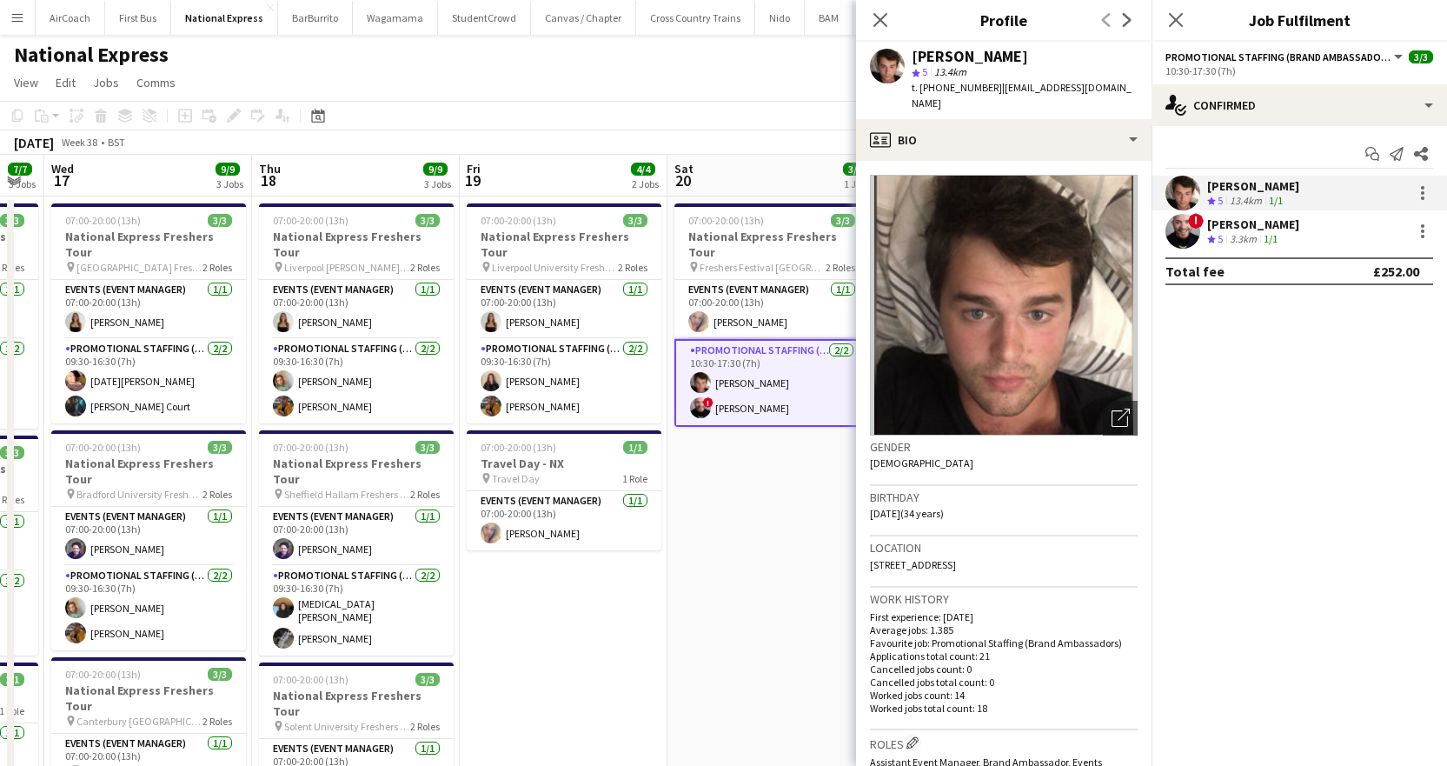
click at [1245, 234] on div "3.3km" at bounding box center [1243, 239] width 34 height 15
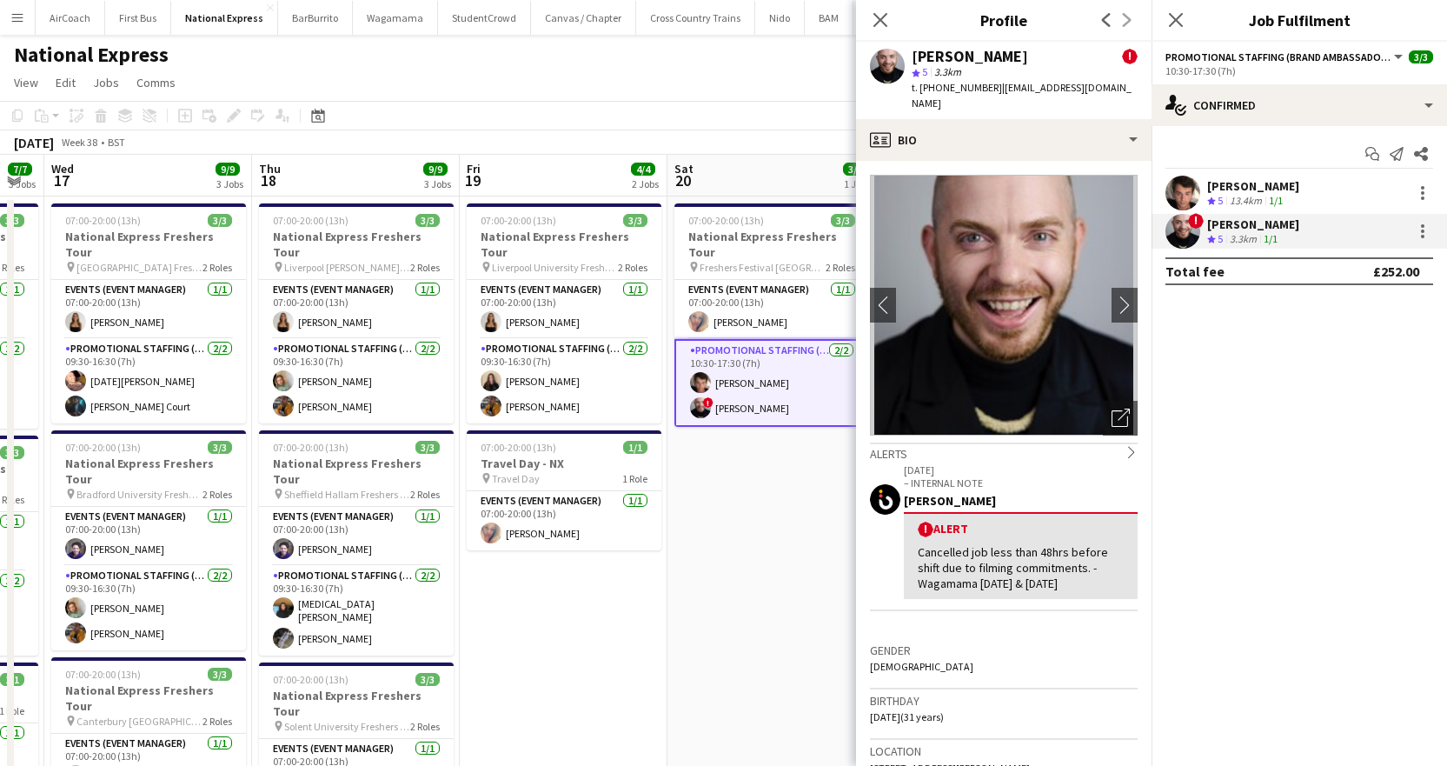
drag, startPoint x: 986, startPoint y: 91, endPoint x: 936, endPoint y: 90, distance: 50.4
click at [936, 90] on span "t. [PHONE_NUMBER]" at bounding box center [957, 87] width 90 height 13
copy span "7474941528"
click at [1111, 295] on app-icon "chevron-right" at bounding box center [1124, 304] width 27 height 18
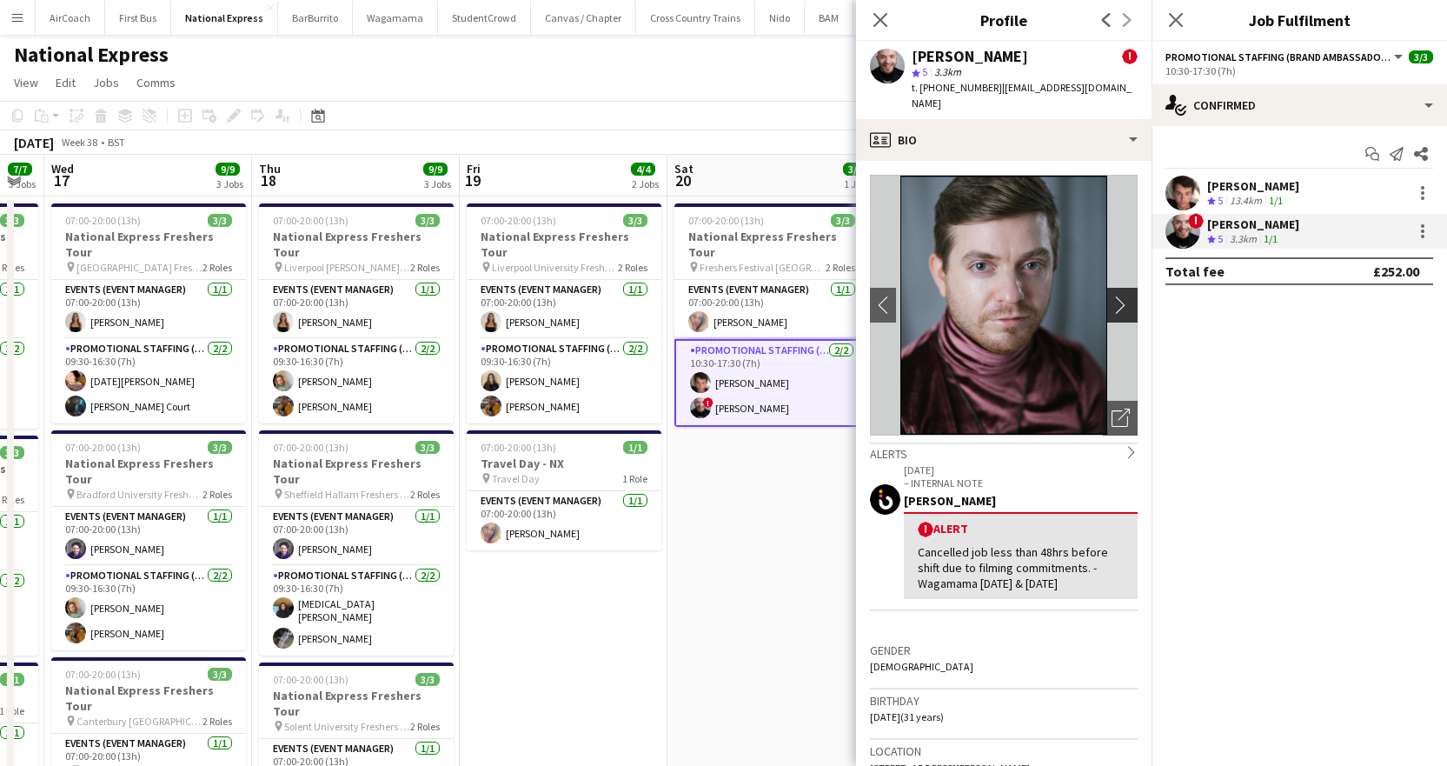
click at [1111, 295] on app-icon "chevron-right" at bounding box center [1124, 304] width 27 height 18
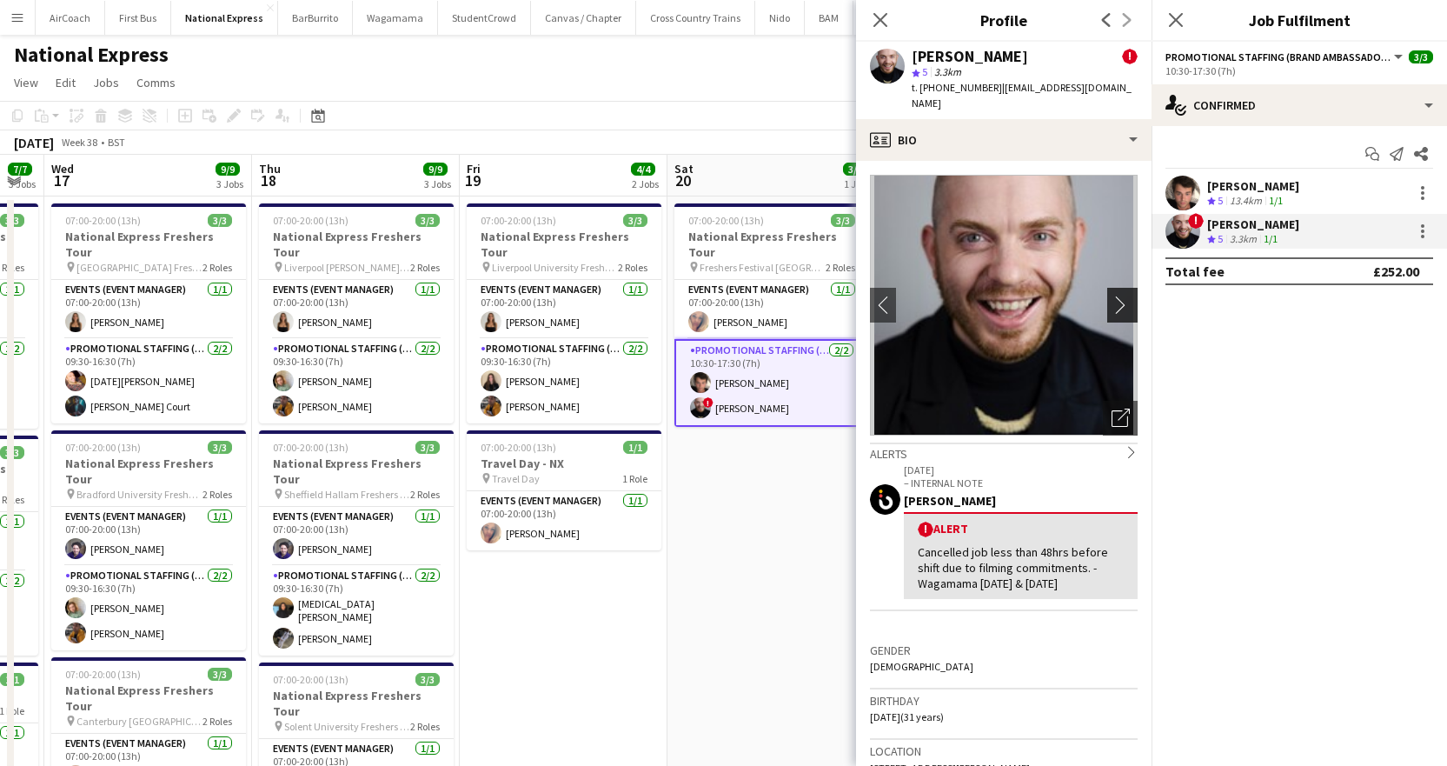
click at [1111, 295] on app-icon "chevron-right" at bounding box center [1124, 304] width 27 height 18
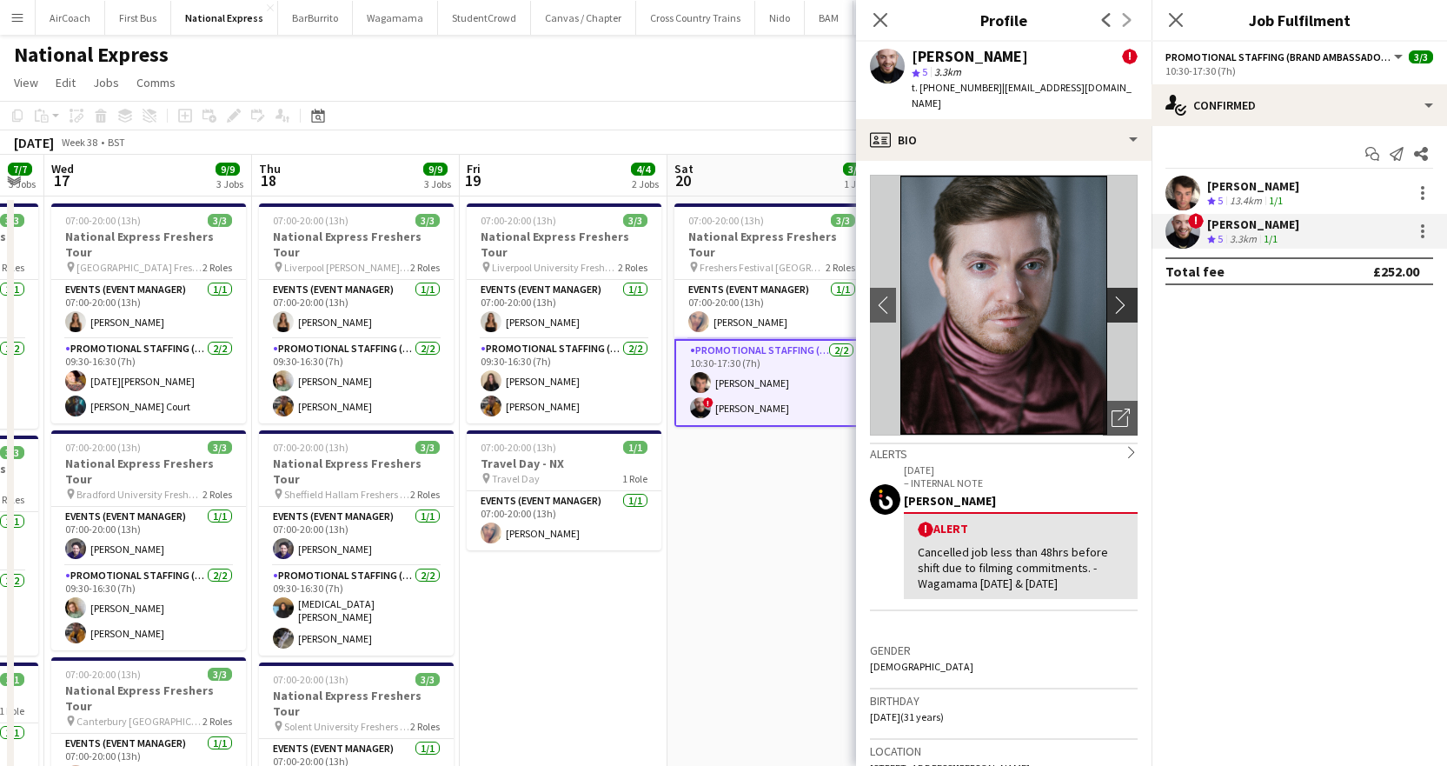
click at [1111, 295] on app-icon "chevron-right" at bounding box center [1124, 304] width 27 height 18
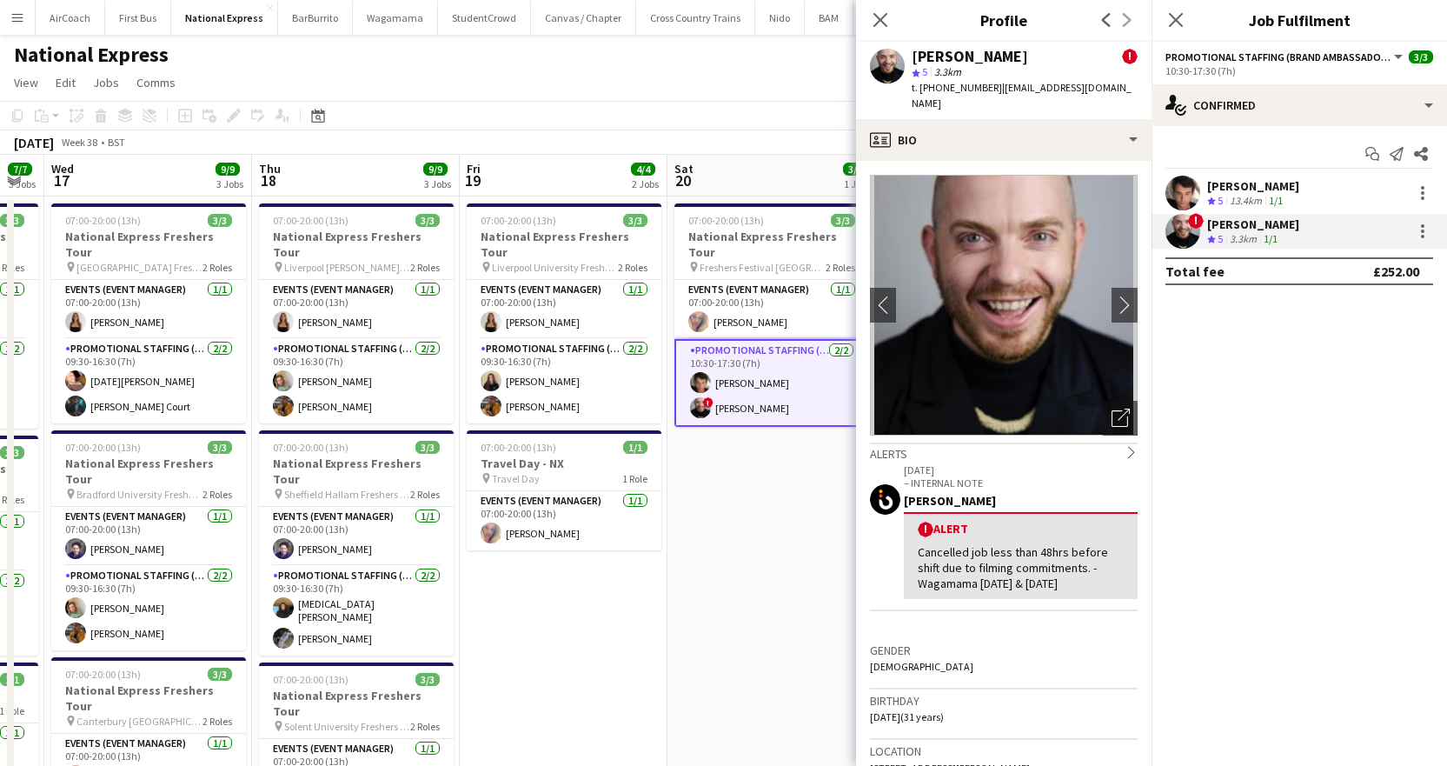
drag, startPoint x: 1133, startPoint y: 85, endPoint x: 994, endPoint y: 90, distance: 139.1
click at [994, 90] on app-profile-header "[PERSON_NAME] ! star 5 3.3km t. [PHONE_NUMBER] | [EMAIL_ADDRESS][DOMAIN_NAME]" at bounding box center [1003, 80] width 295 height 77
copy span "[EMAIL_ADDRESS][DOMAIN_NAME]"
click at [1183, 19] on icon "Close pop-in" at bounding box center [1175, 19] width 17 height 17
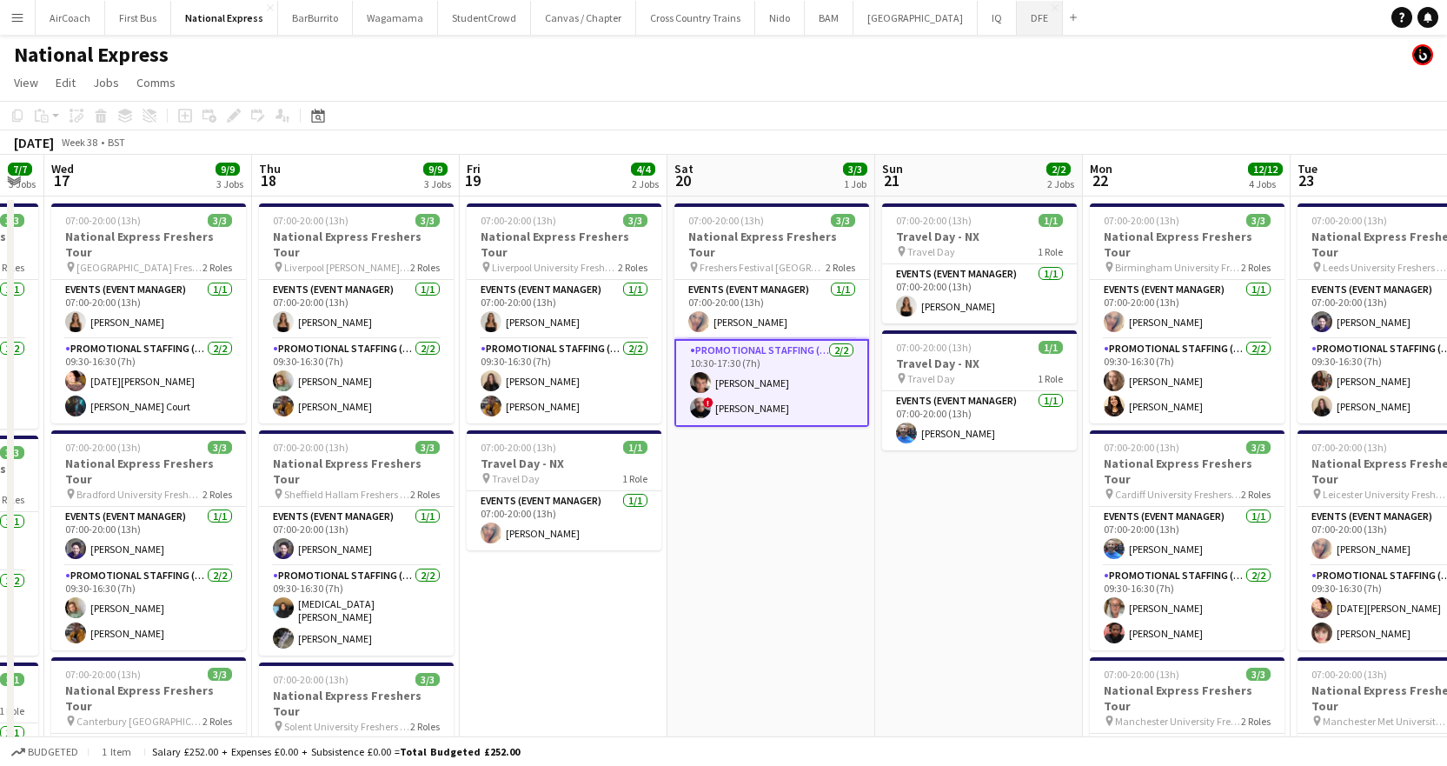
click at [1017, 19] on button "DFE Close" at bounding box center [1040, 18] width 46 height 34
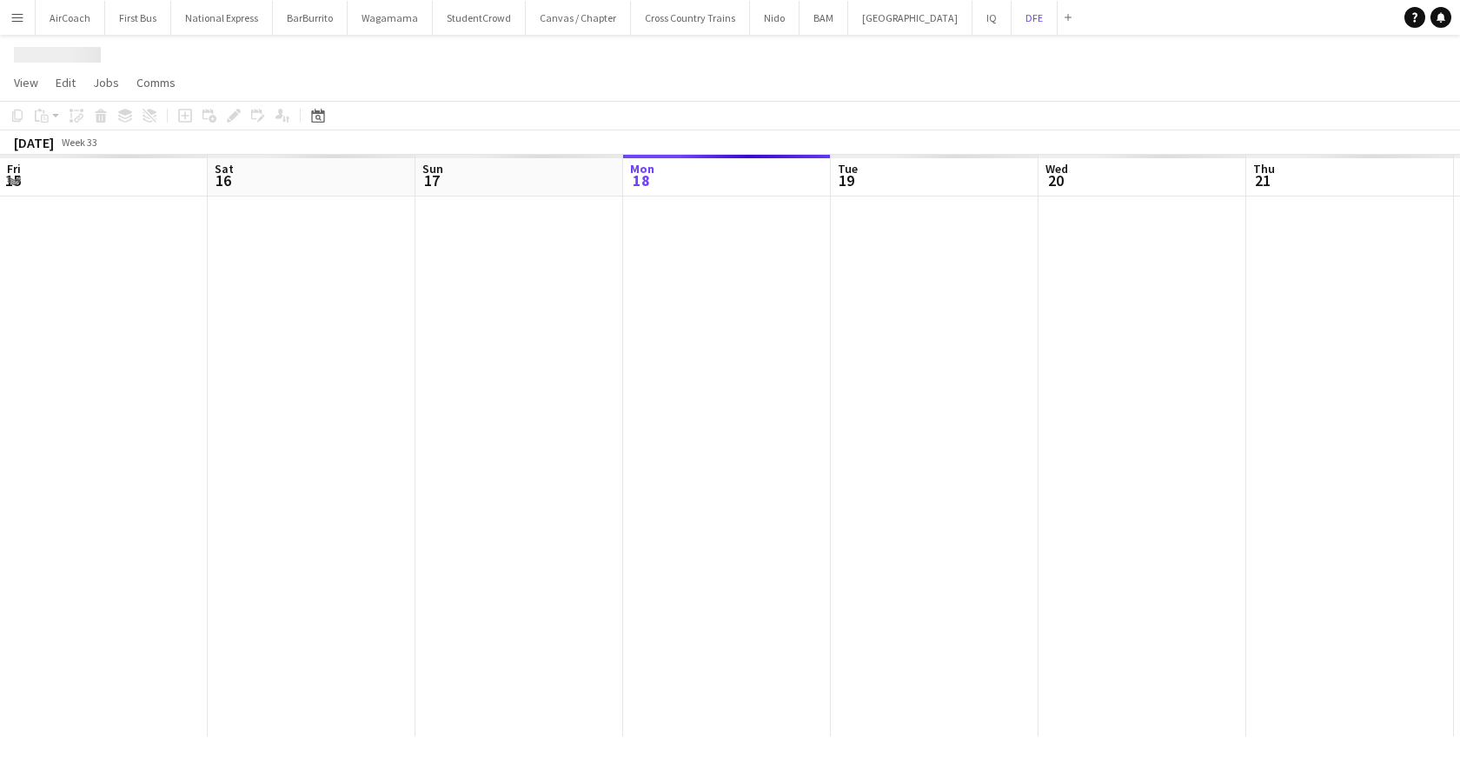
scroll to position [0, 415]
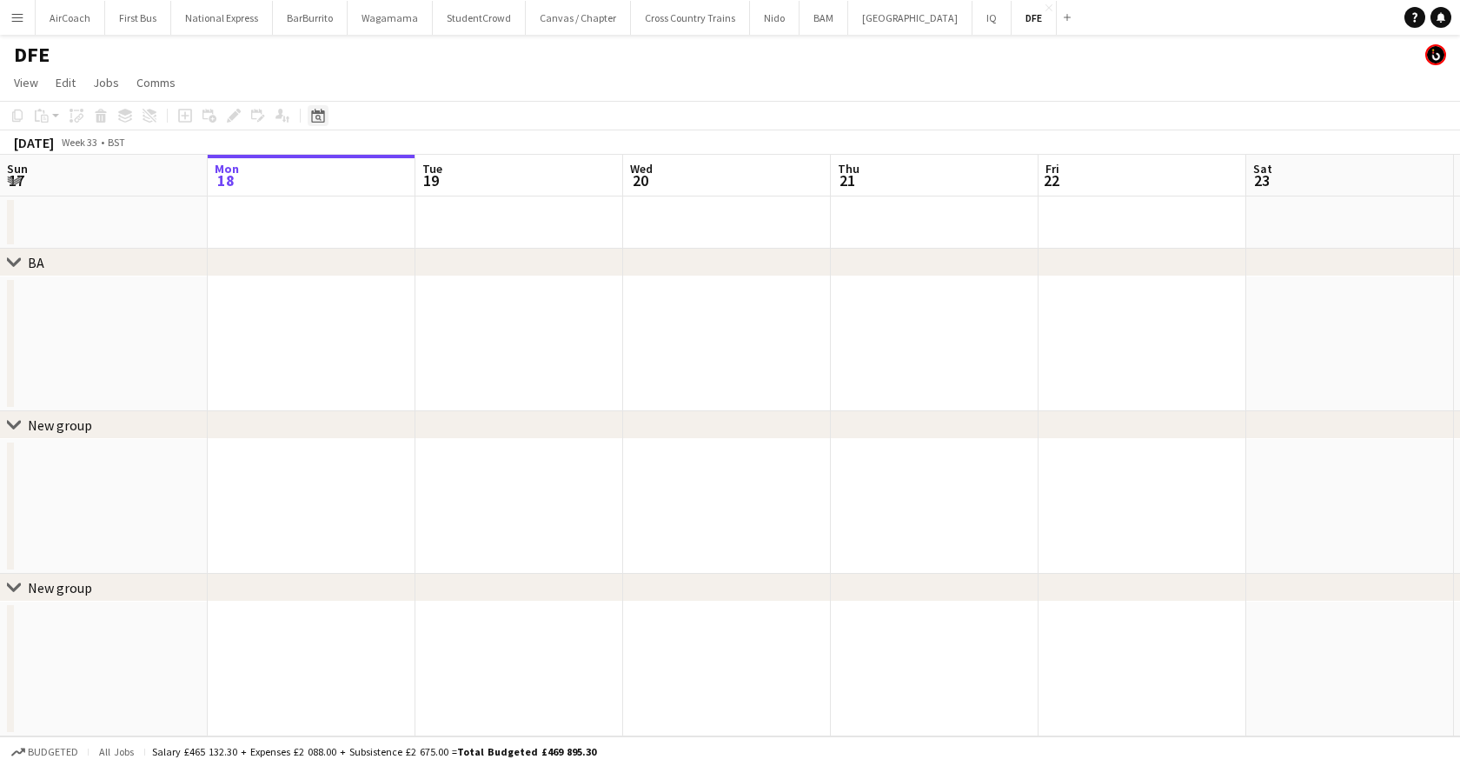
click at [327, 112] on div "Date picker" at bounding box center [318, 115] width 21 height 21
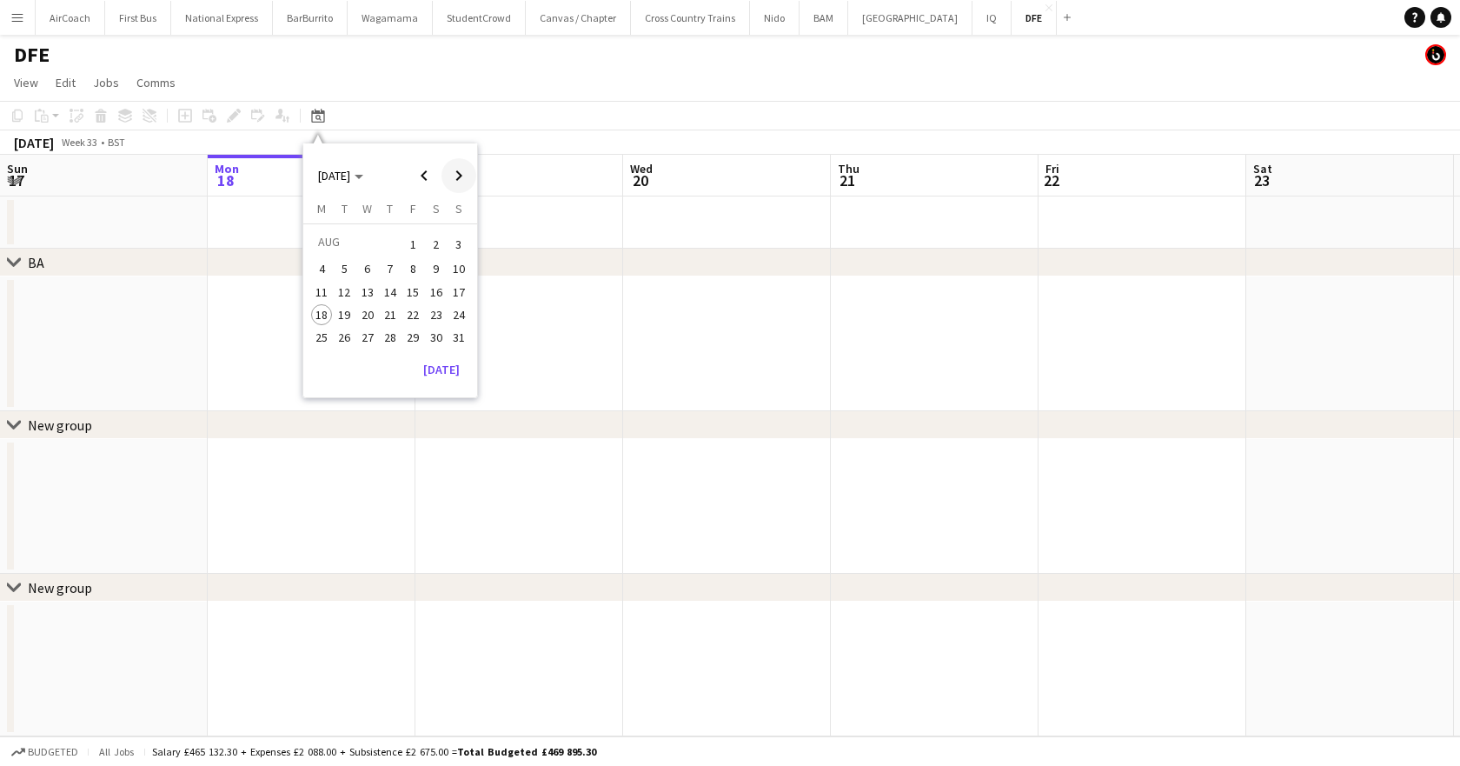
click at [458, 176] on span "Next month" at bounding box center [458, 175] width 35 height 35
click at [328, 310] on span "13" at bounding box center [321, 310] width 21 height 21
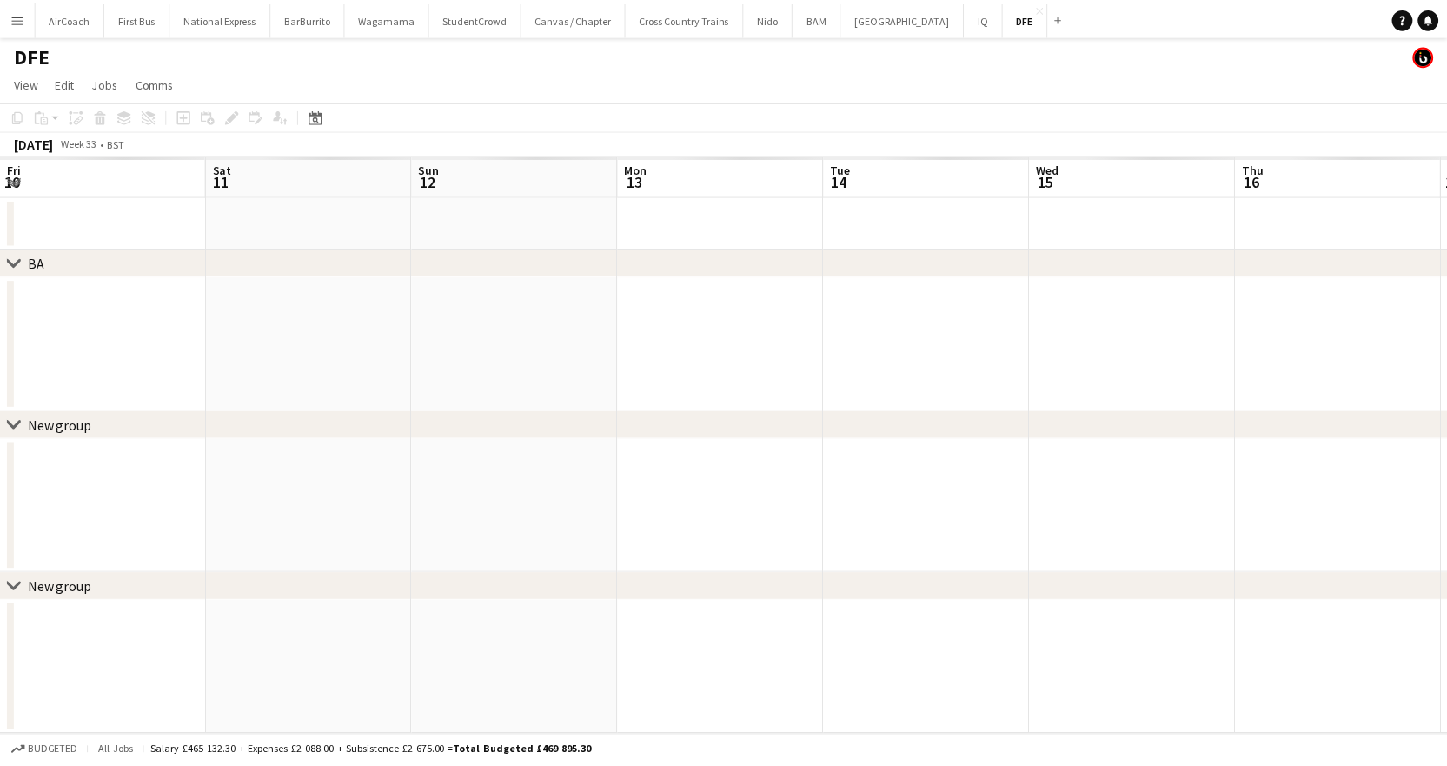
scroll to position [0, 598]
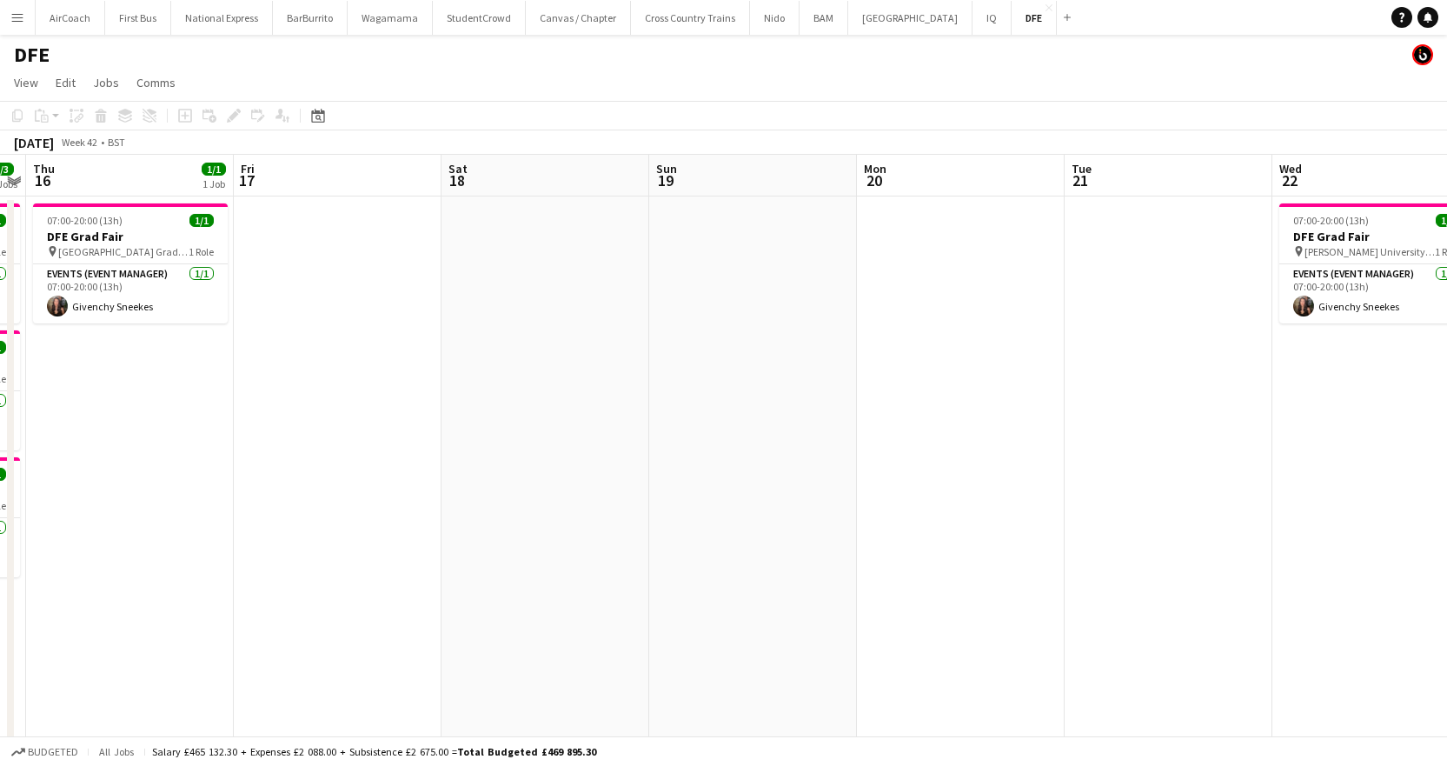
drag, startPoint x: 1325, startPoint y: 171, endPoint x: 288, endPoint y: 195, distance: 1037.8
click at [288, 195] on app-calendar-viewport "Mon 13 2/2 2 Jobs Tue 14 4/4 4 Jobs Wed 15 3/3 3 Jobs Thu 16 1/1 1 Job Fri 17 S…" at bounding box center [723, 624] width 1447 height 938
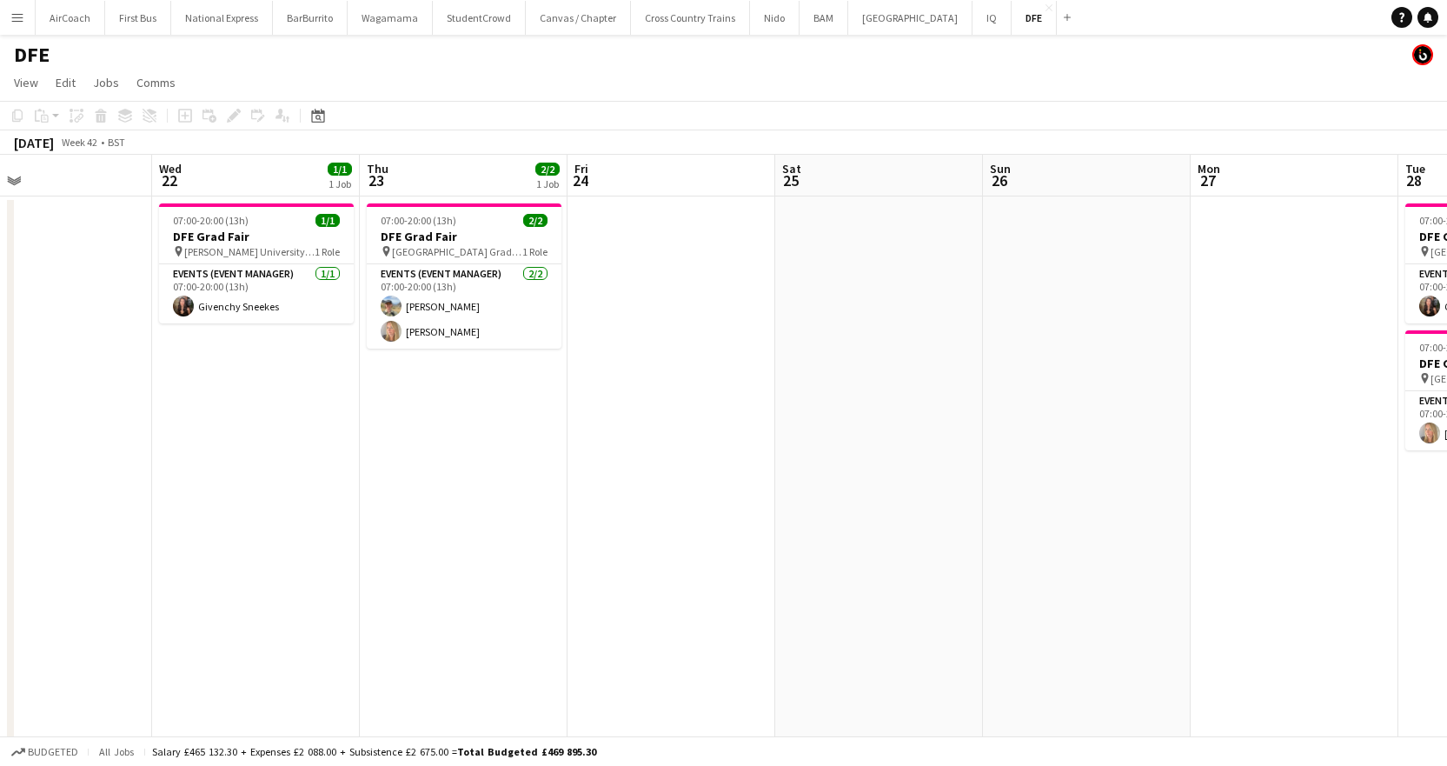
scroll to position [0, 680]
drag, startPoint x: 1362, startPoint y: 170, endPoint x: 241, endPoint y: 213, distance: 1121.7
click at [241, 213] on app-calendar-viewport "Sat 18 Sun 19 Mon 20 Tue 21 Wed 22 1/1 1 Job Thu 23 2/2 1 Job Fri 24 Sat 25 Sun…" at bounding box center [723, 624] width 1447 height 938
